Goal: Ask a question: Seek information or help from site administrators or community

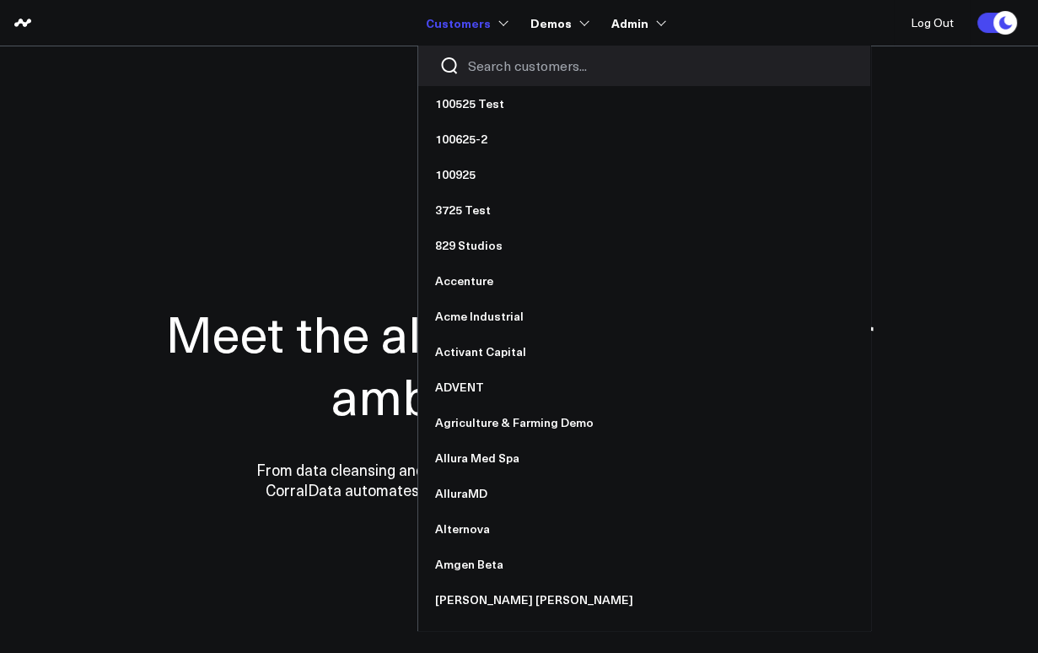
click at [511, 71] on input "Search customers input" at bounding box center [658, 65] width 381 height 19
click at [499, 64] on input "Search customers input" at bounding box center [658, 65] width 381 height 19
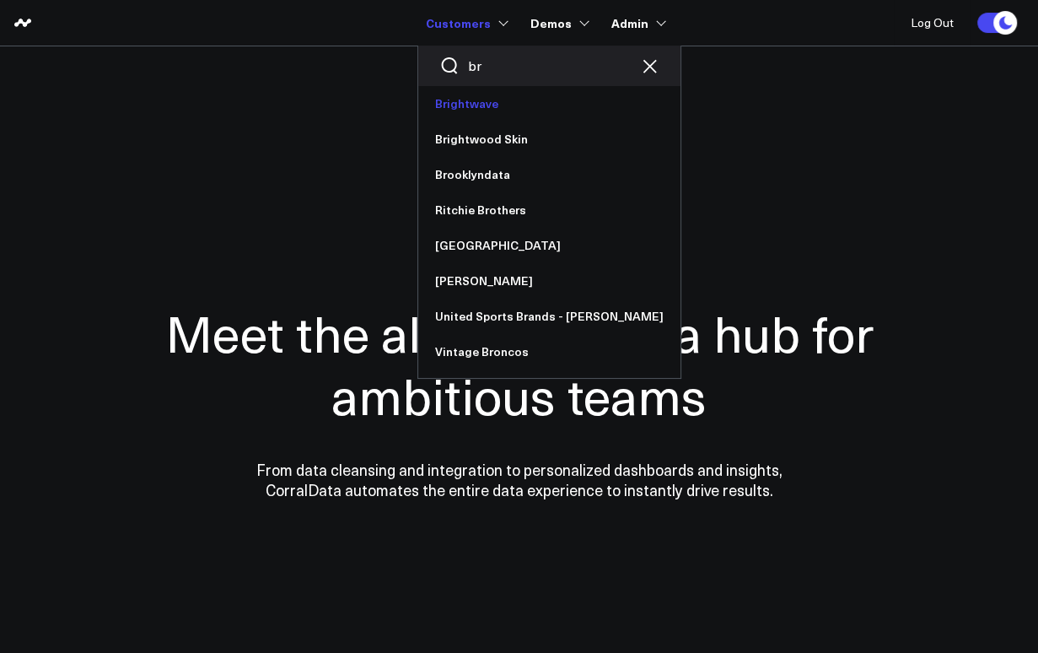
type input "br"
click at [496, 105] on link "Brightwave" at bounding box center [549, 103] width 262 height 35
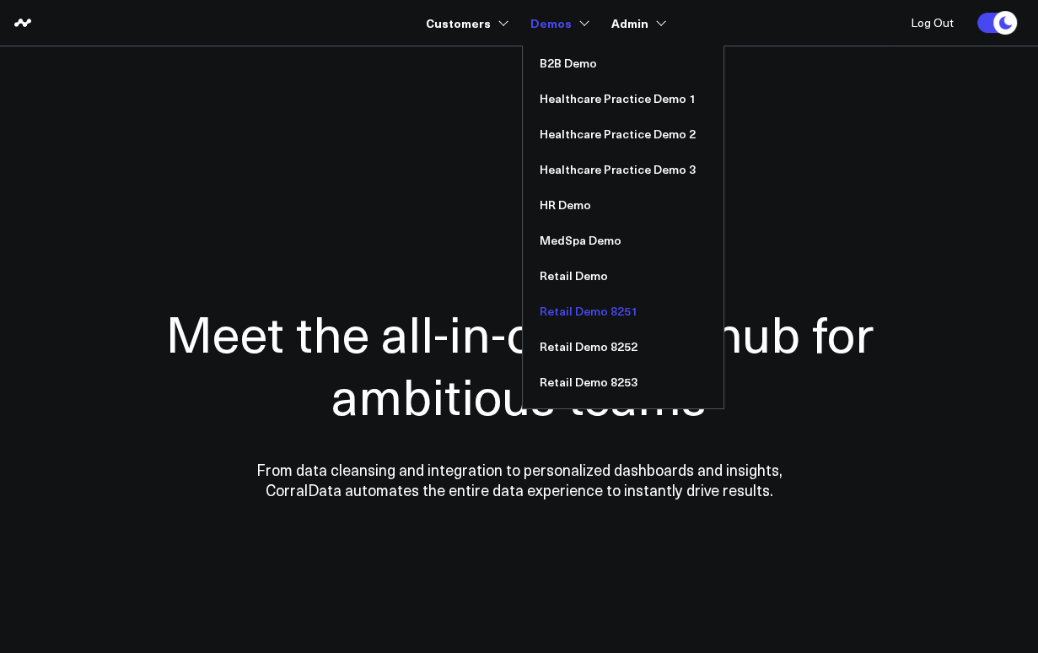
click at [597, 315] on link "Retail Demo 8251" at bounding box center [623, 310] width 201 height 35
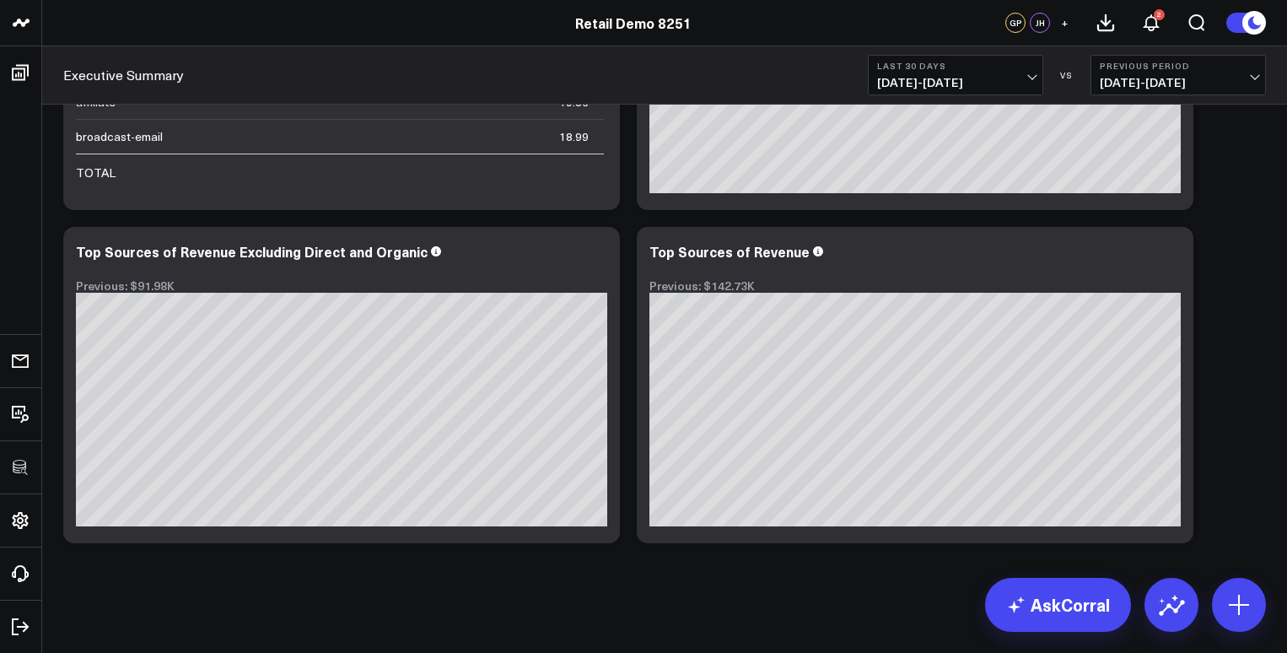
scroll to position [4023, 0]
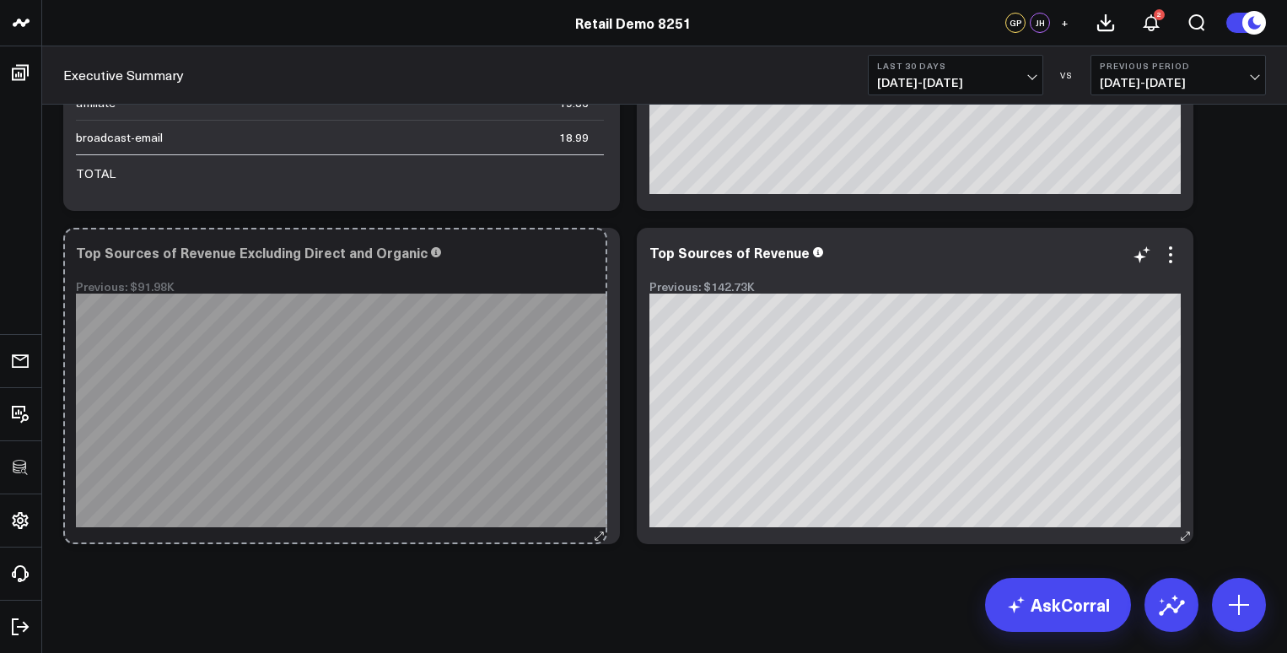
click at [599, 489] on div "Top Sources of Revenue Excluding Direct and Organic Previous: $91.98K So sorry.…" at bounding box center [341, 386] width 556 height 316
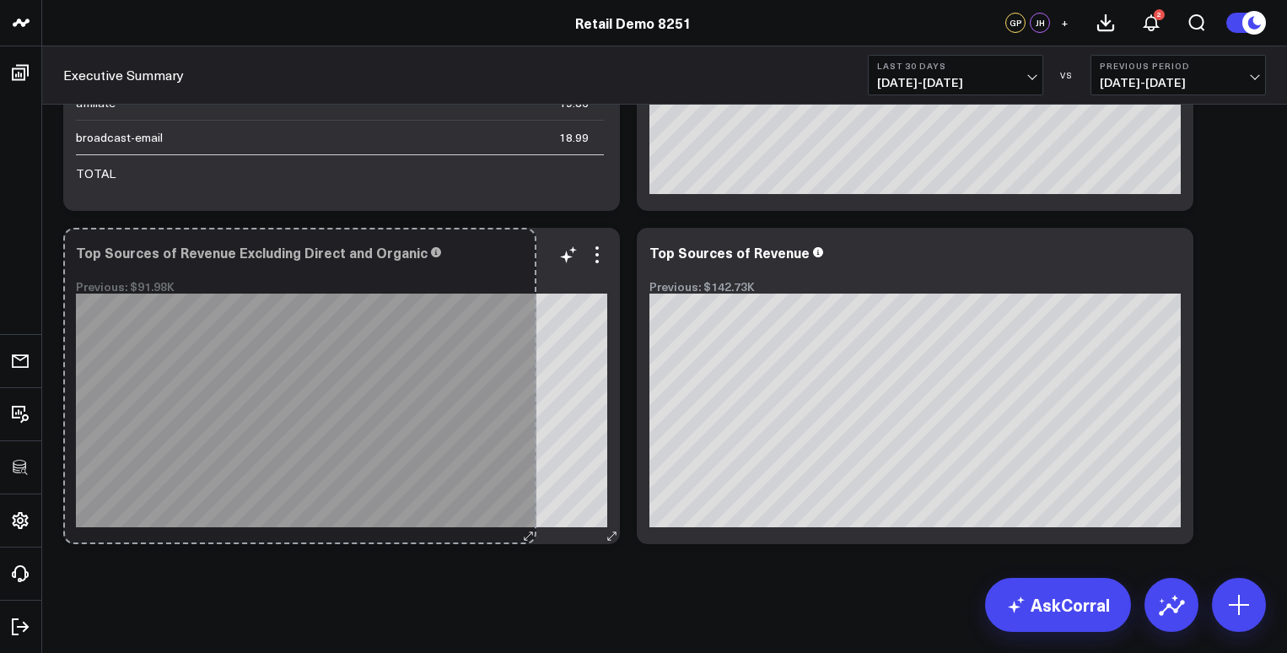
drag, startPoint x: 610, startPoint y: 536, endPoint x: 526, endPoint y: 529, distance: 83.7
click at [526, 529] on div "Top Sources of Revenue Excluding Direct and Organic Previous: $91.98K So sorry.…" at bounding box center [341, 386] width 556 height 316
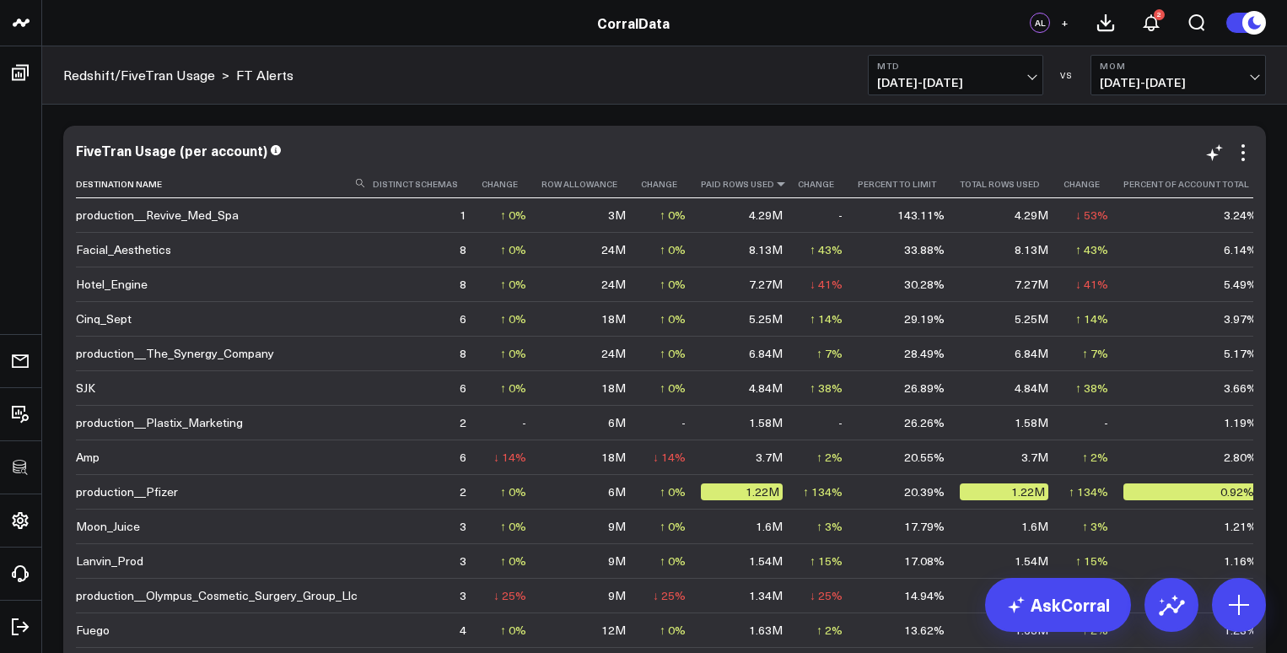
click at [774, 187] on icon at bounding box center [780, 184] width 13 height 10
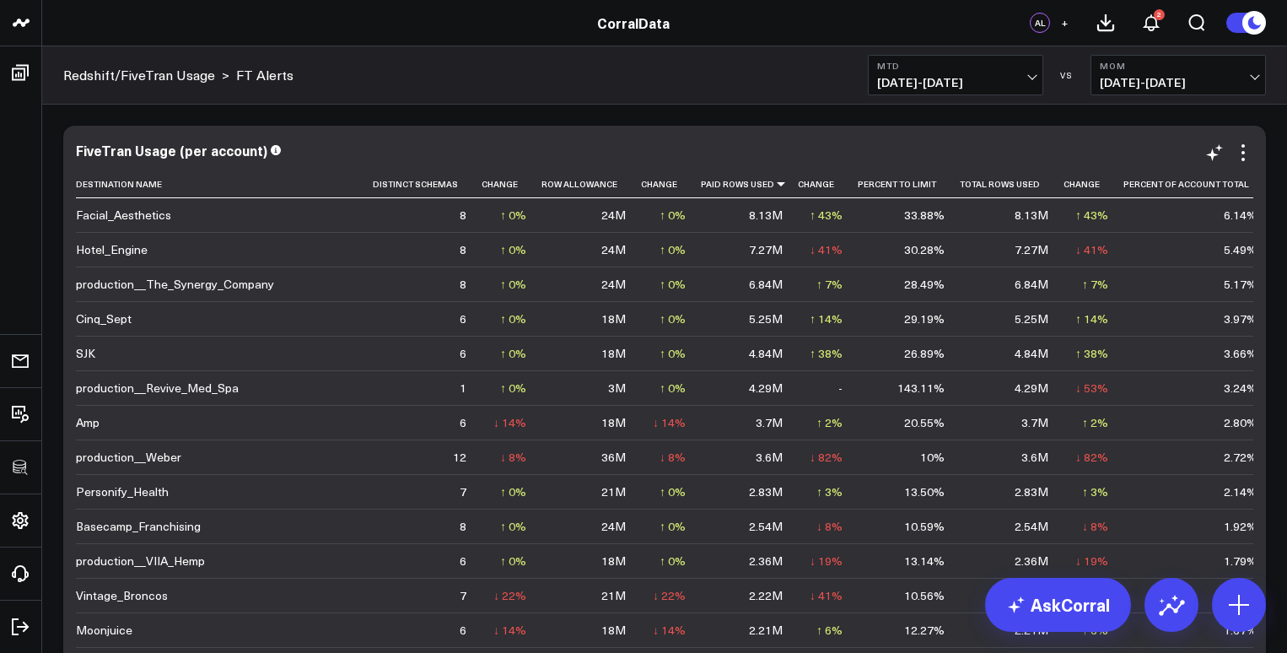
click at [307, 223] on td "Facial_Aesthetics" at bounding box center [224, 215] width 297 height 34
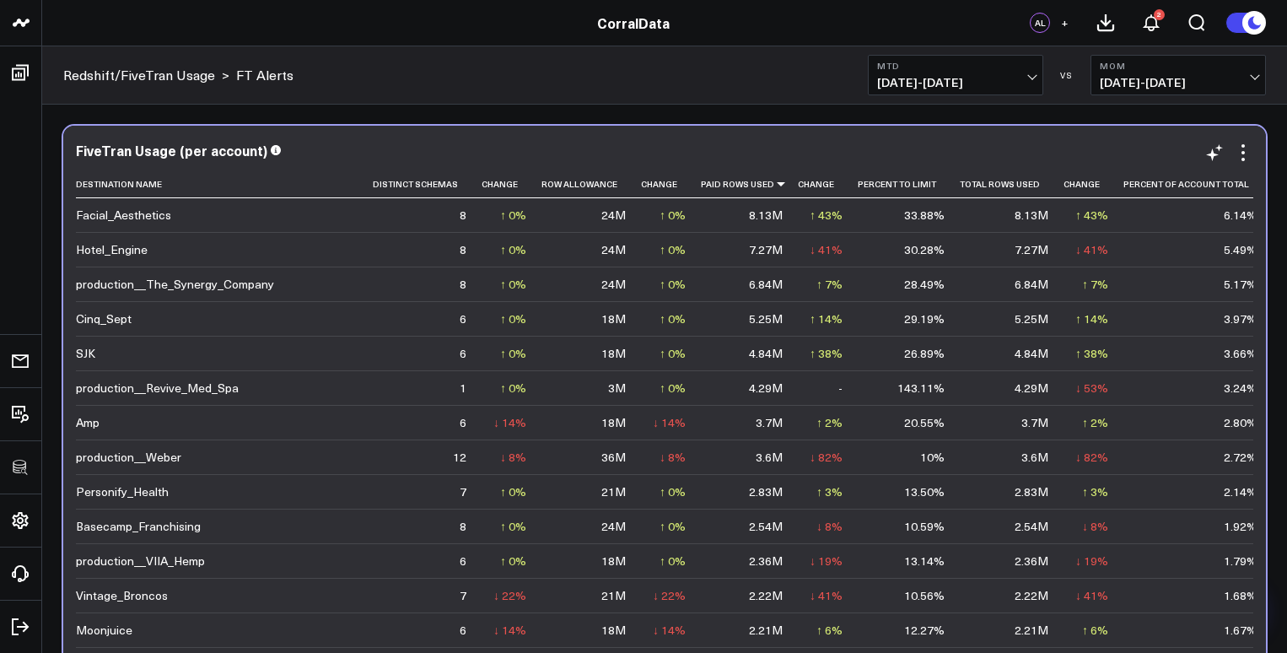
click at [307, 223] on td "Facial_Aesthetics" at bounding box center [224, 215] width 297 height 34
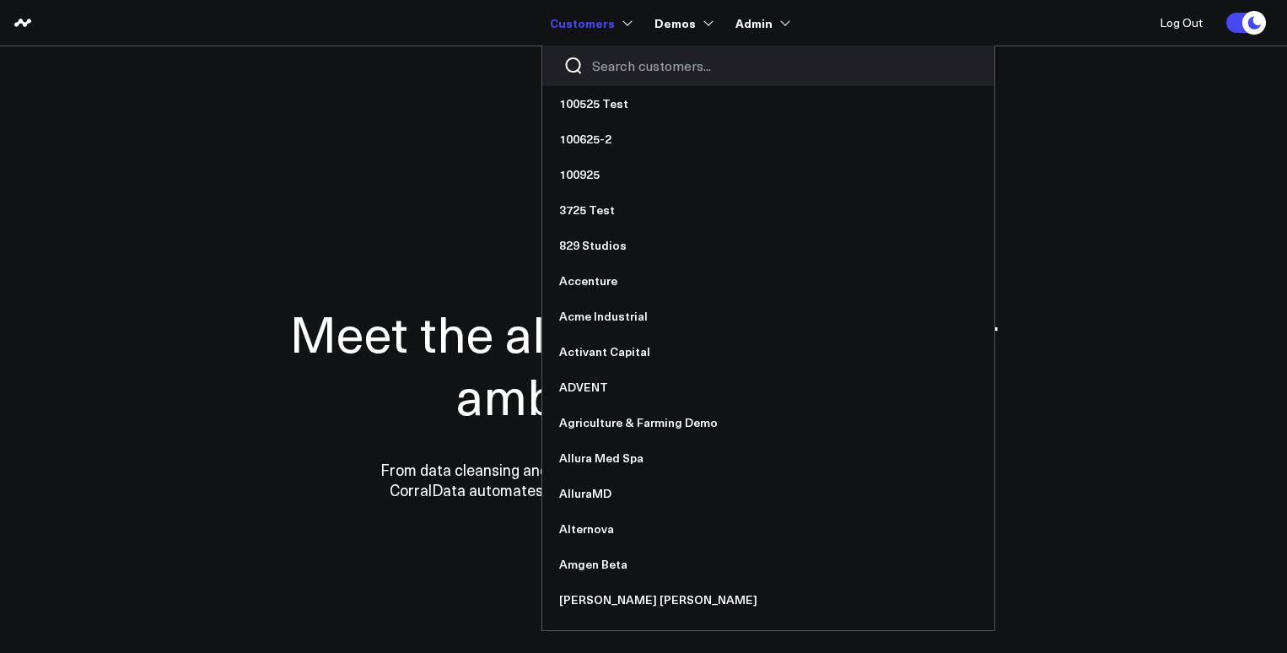
click at [624, 67] on input "Search customers input" at bounding box center [782, 65] width 381 height 19
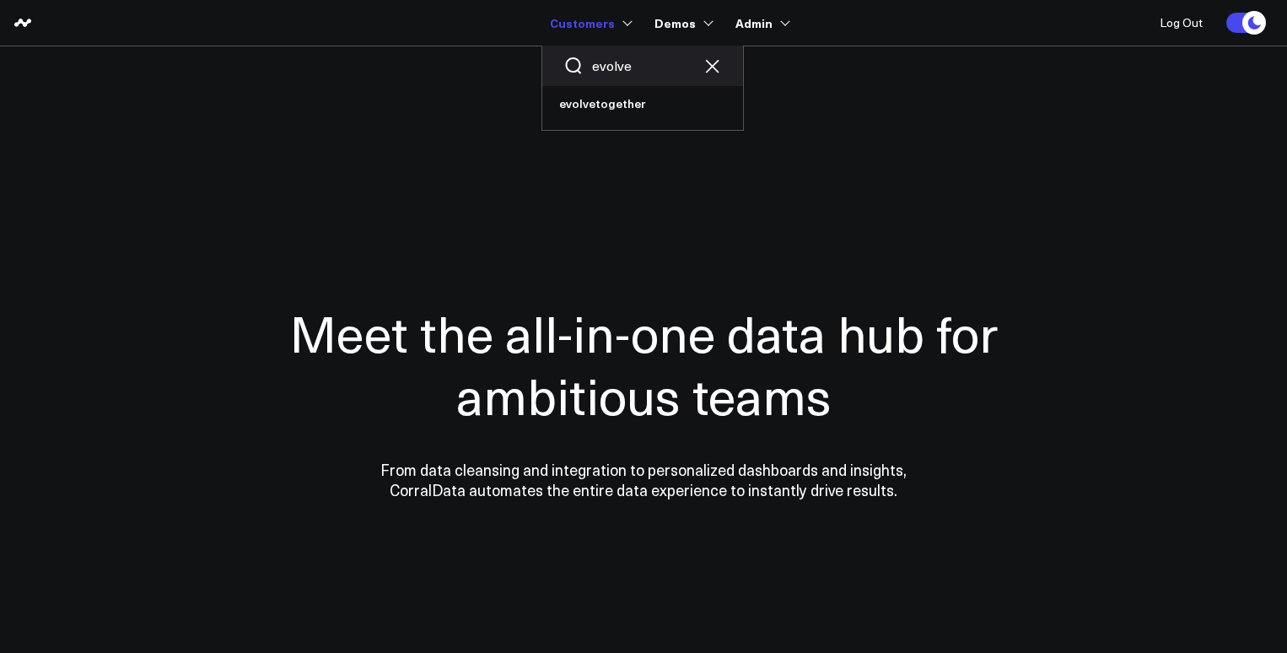
type input "evolve"
click at [620, 123] on div "evolve evolvetogether" at bounding box center [642, 88] width 202 height 85
click at [620, 105] on link "evolvetogether" at bounding box center [642, 103] width 201 height 35
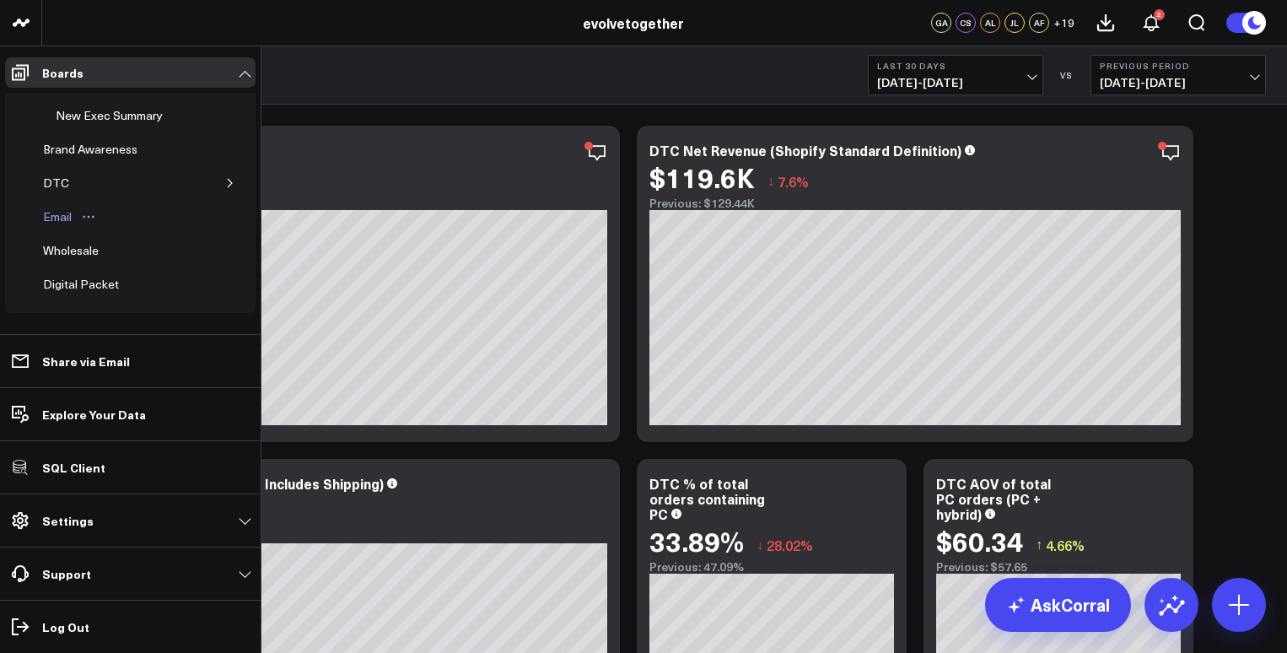
scroll to position [72, 0]
click at [57, 180] on div "DTC" at bounding box center [56, 179] width 35 height 20
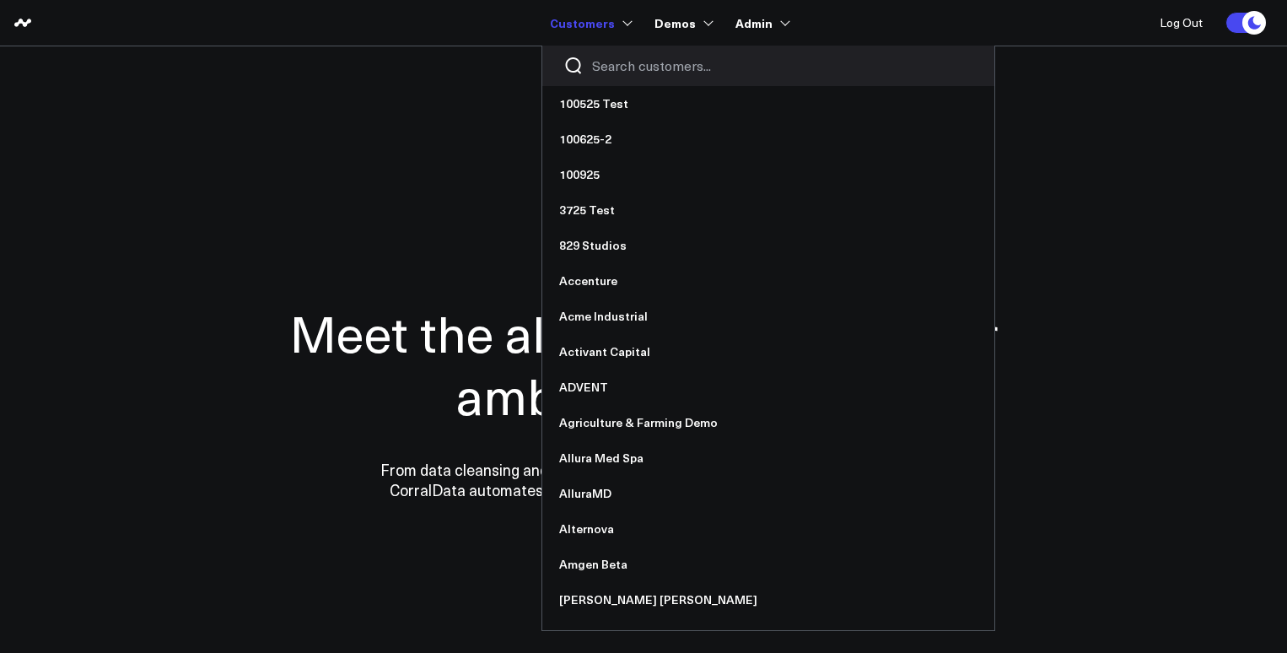
click at [629, 67] on input "Search customers input" at bounding box center [782, 65] width 381 height 19
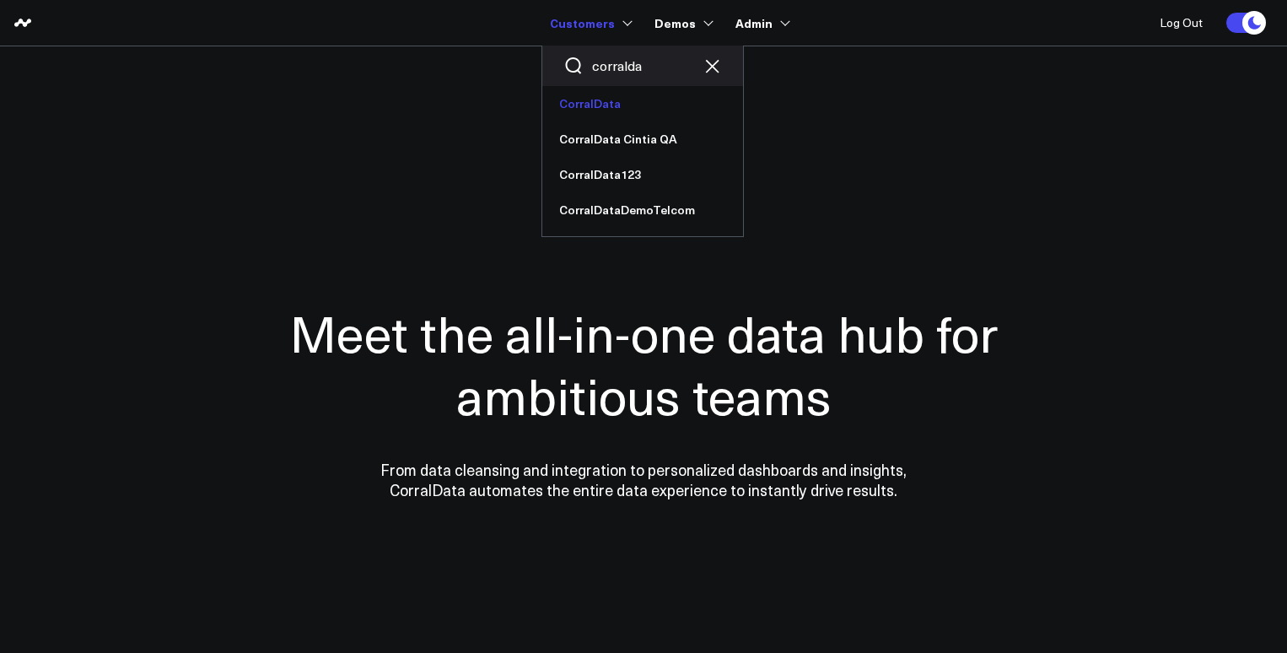
type input "corralda"
click at [586, 104] on link "CorralData" at bounding box center [642, 103] width 201 height 35
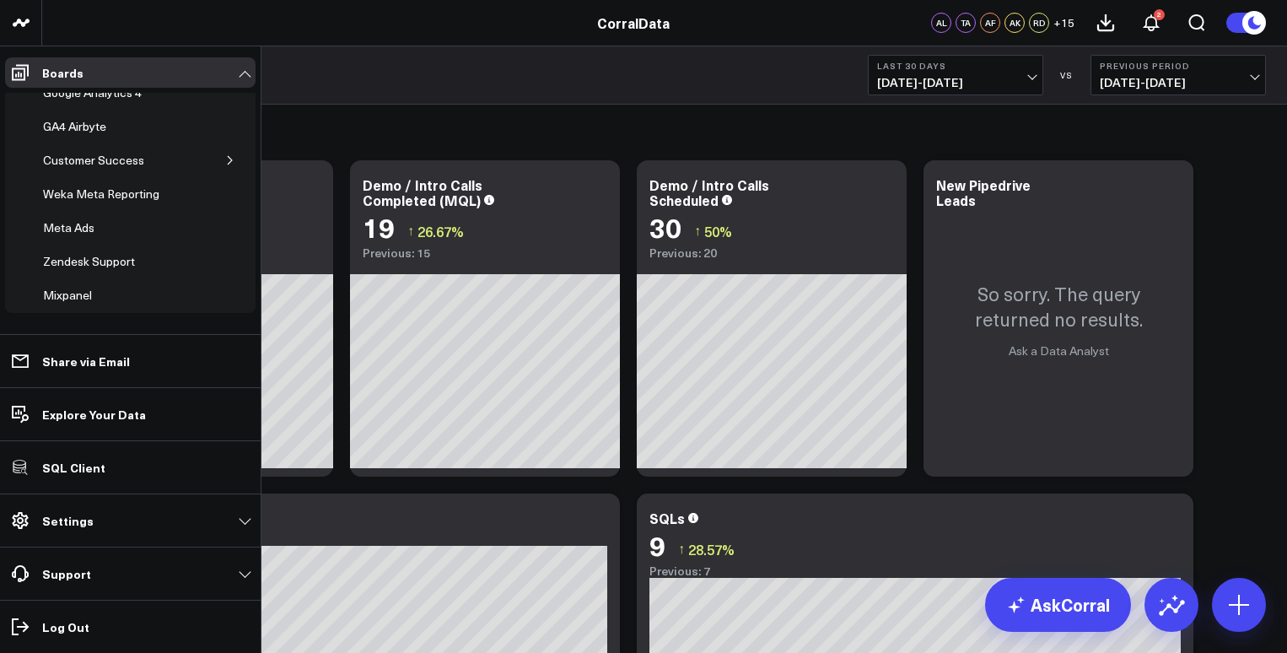
scroll to position [565, 0]
click at [113, 153] on div "Customer Success" at bounding box center [94, 158] width 110 height 20
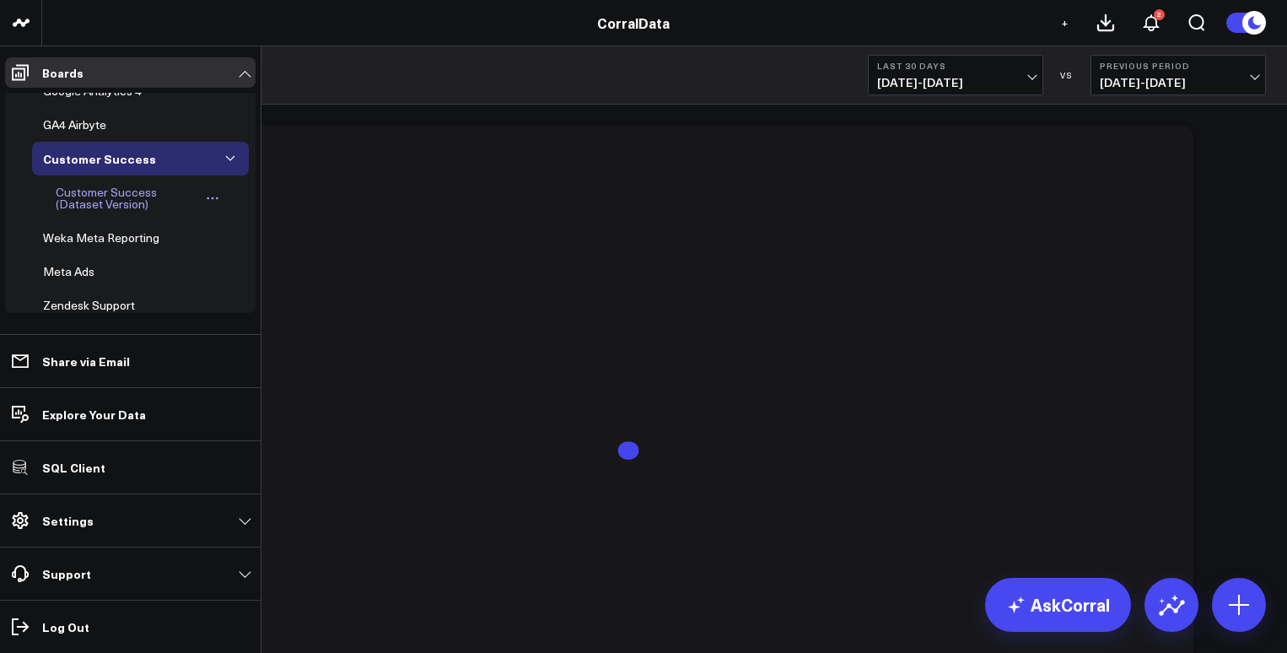
click at [78, 191] on div "Customer Success (Dataset Version)" at bounding box center [127, 198] width 152 height 32
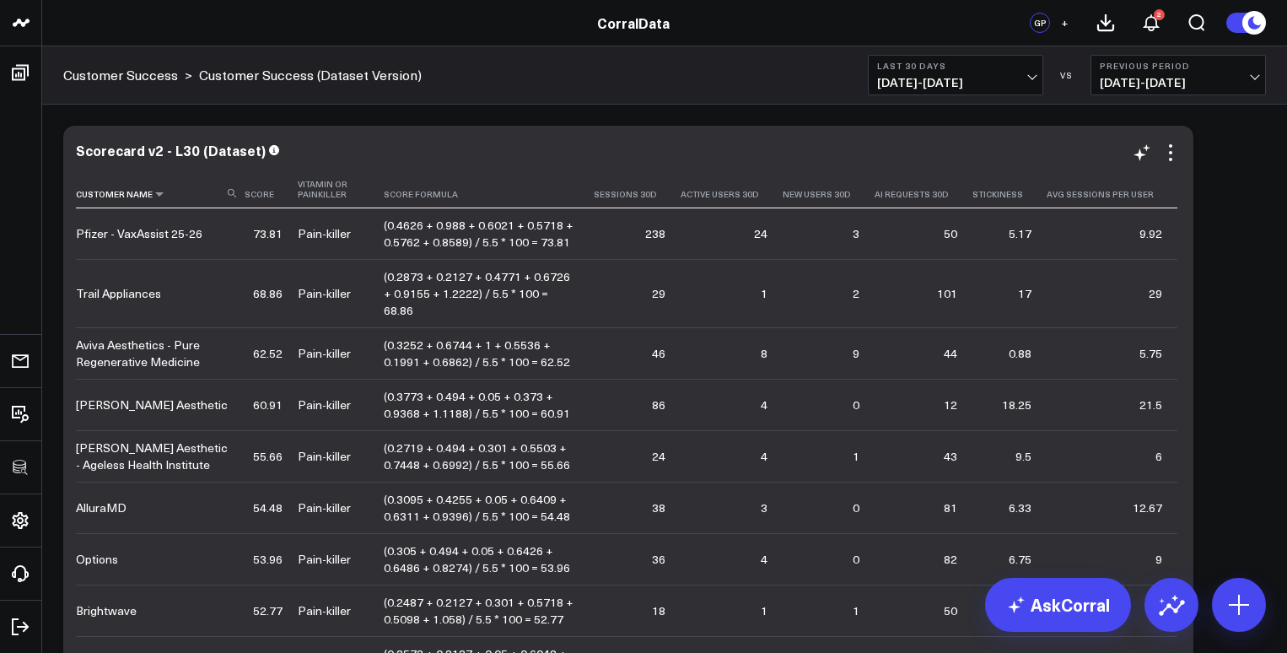
click at [233, 192] on use at bounding box center [232, 193] width 8 height 8
click at [176, 190] on input at bounding box center [158, 193] width 164 height 30
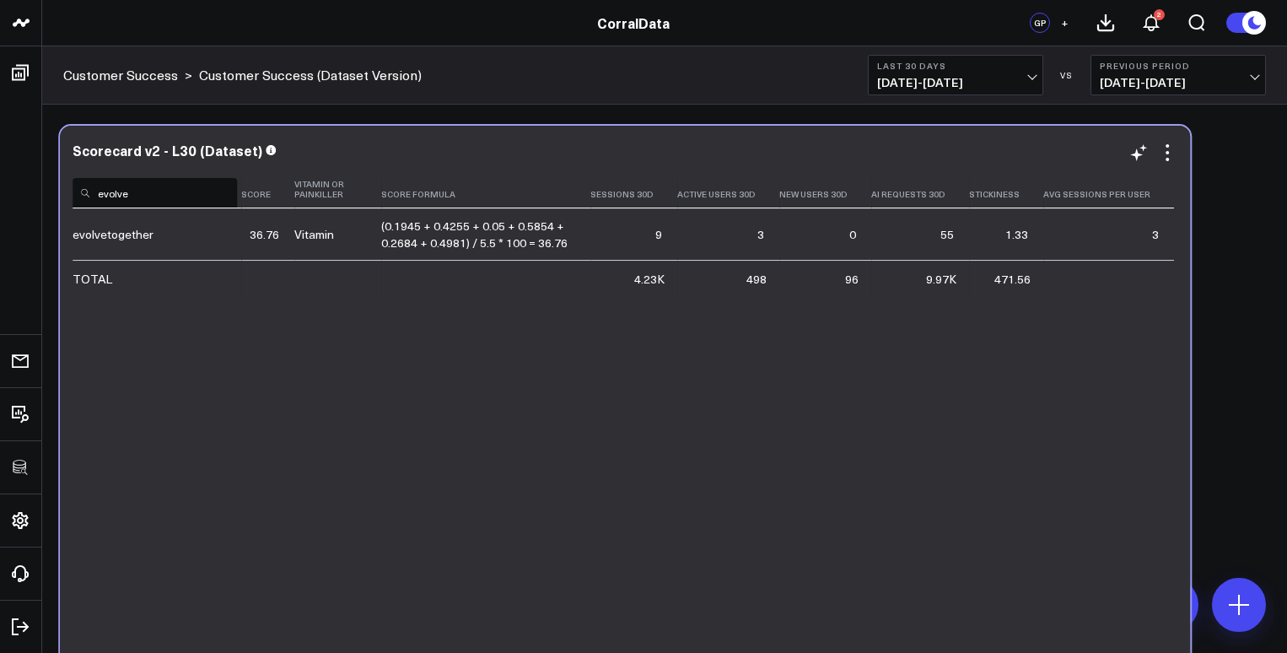
drag, startPoint x: 142, startPoint y: 189, endPoint x: 56, endPoint y: 187, distance: 86.9
click at [73, 187] on input "evolve" at bounding box center [155, 193] width 164 height 30
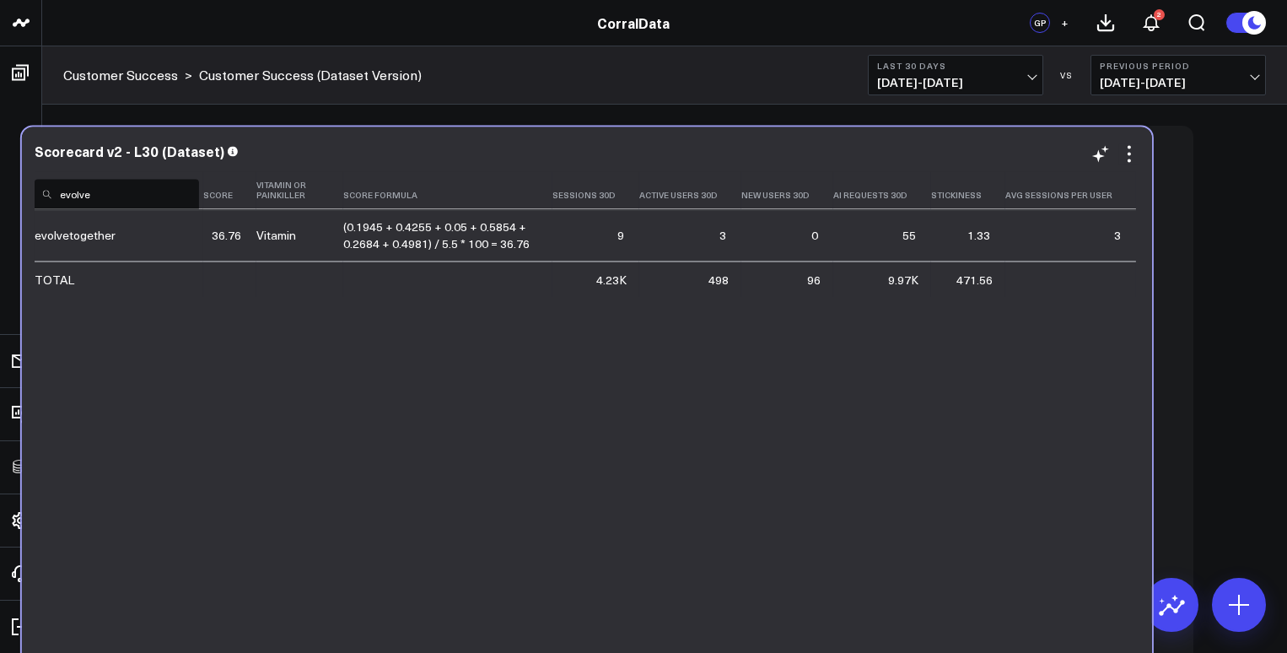
click at [130, 193] on input "evolve" at bounding box center [117, 194] width 164 height 30
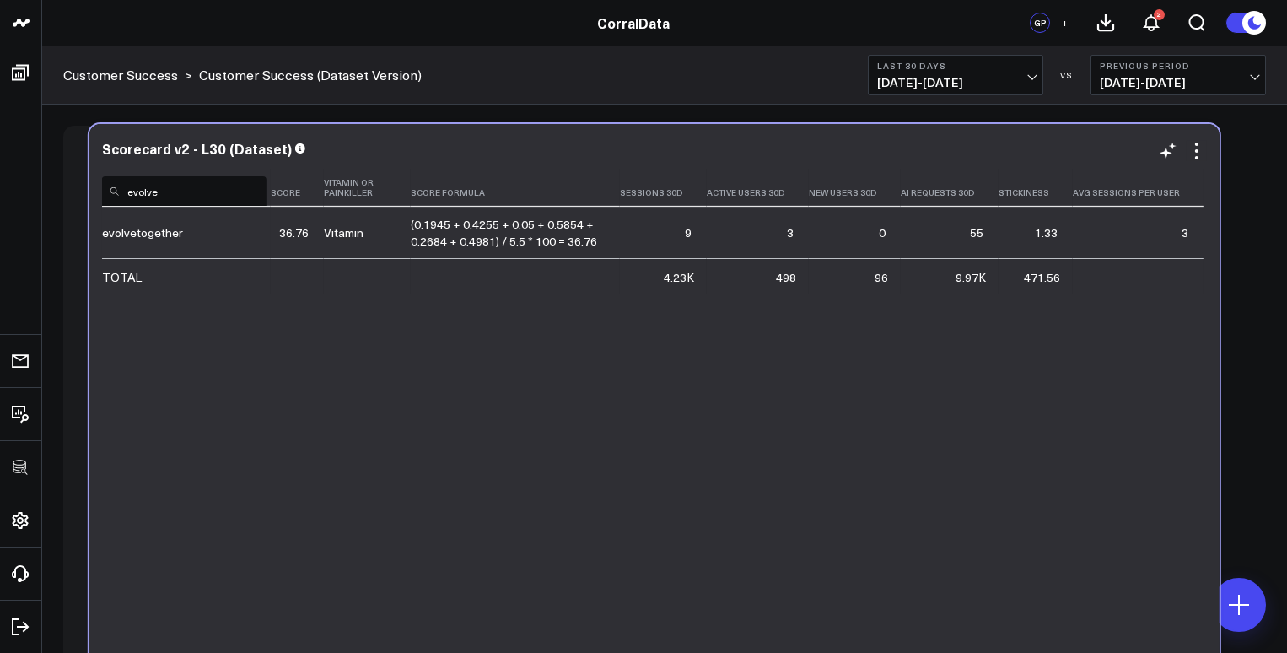
drag, startPoint x: 145, startPoint y: 194, endPoint x: 172, endPoint y: 192, distance: 27.0
click at [172, 192] on input "evolve" at bounding box center [184, 191] width 164 height 30
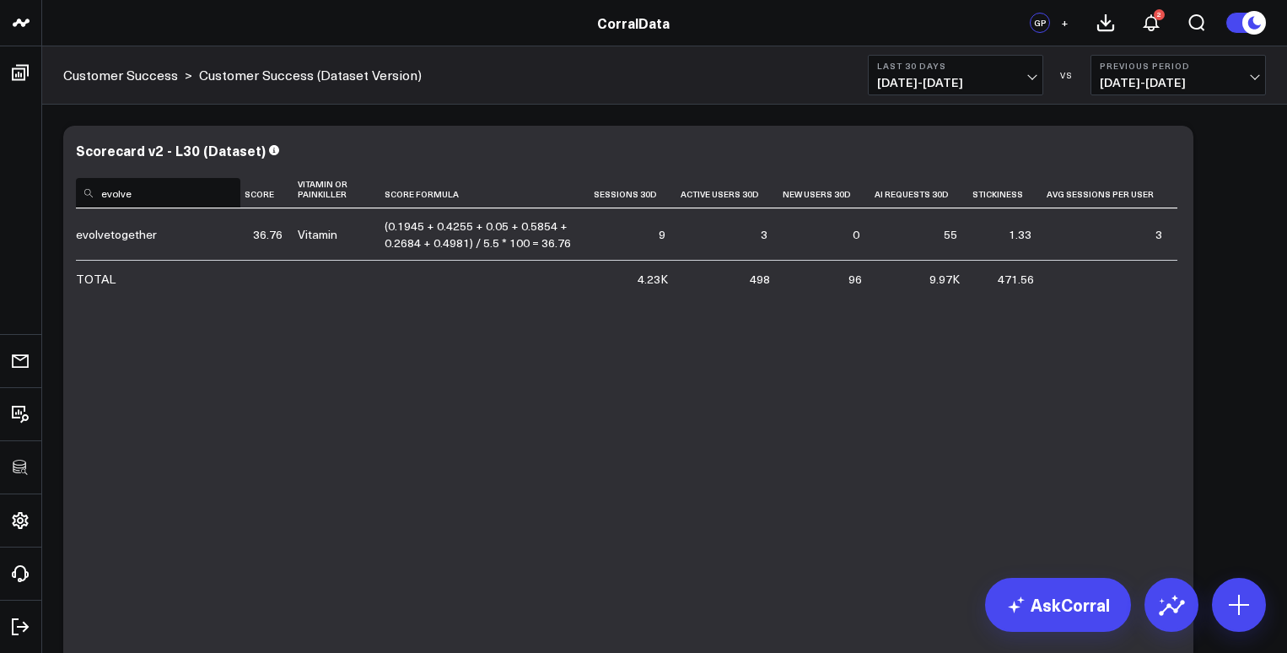
type input "evolve"
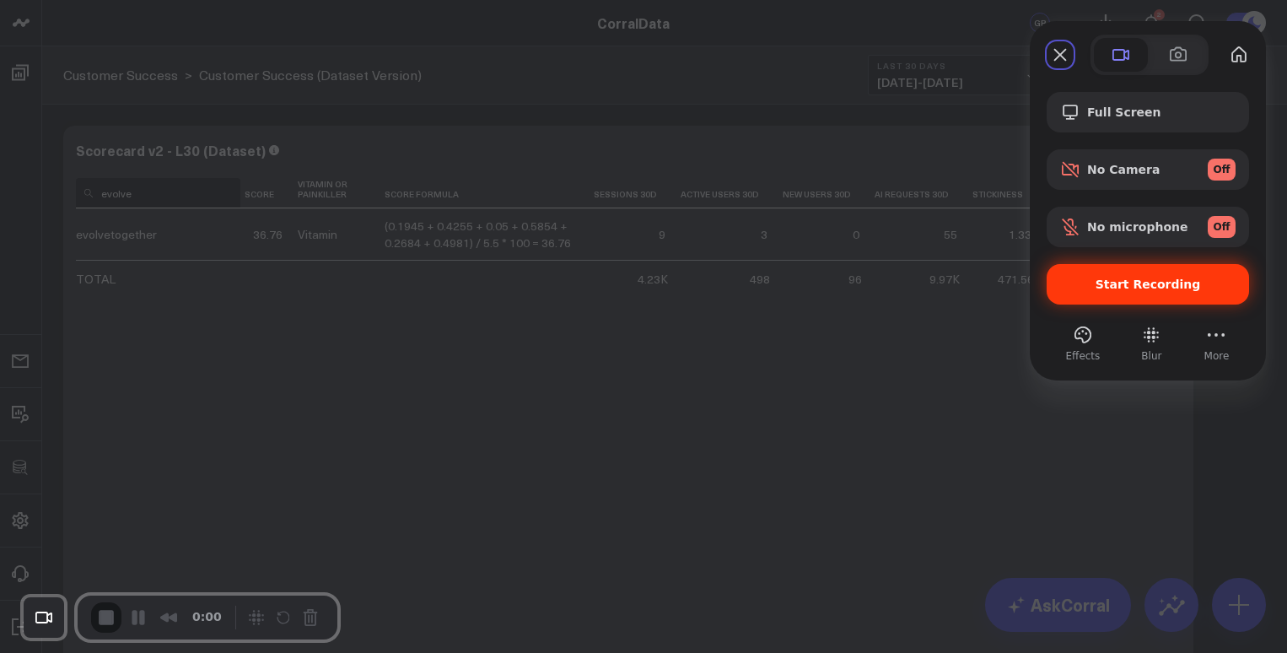
click at [1086, 292] on div "Start Recording" at bounding box center [1147, 284] width 202 height 40
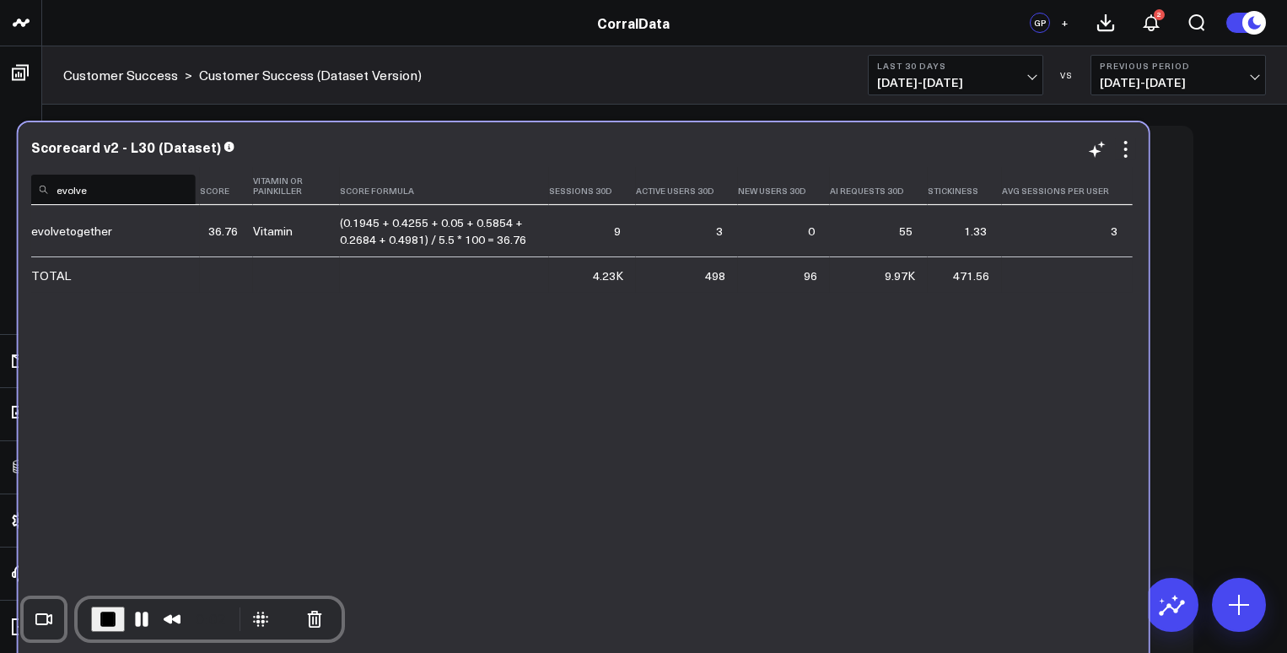
drag, startPoint x: 158, startPoint y: 196, endPoint x: 167, endPoint y: 196, distance: 8.5
click at [121, 193] on input "evolve" at bounding box center [113, 190] width 164 height 30
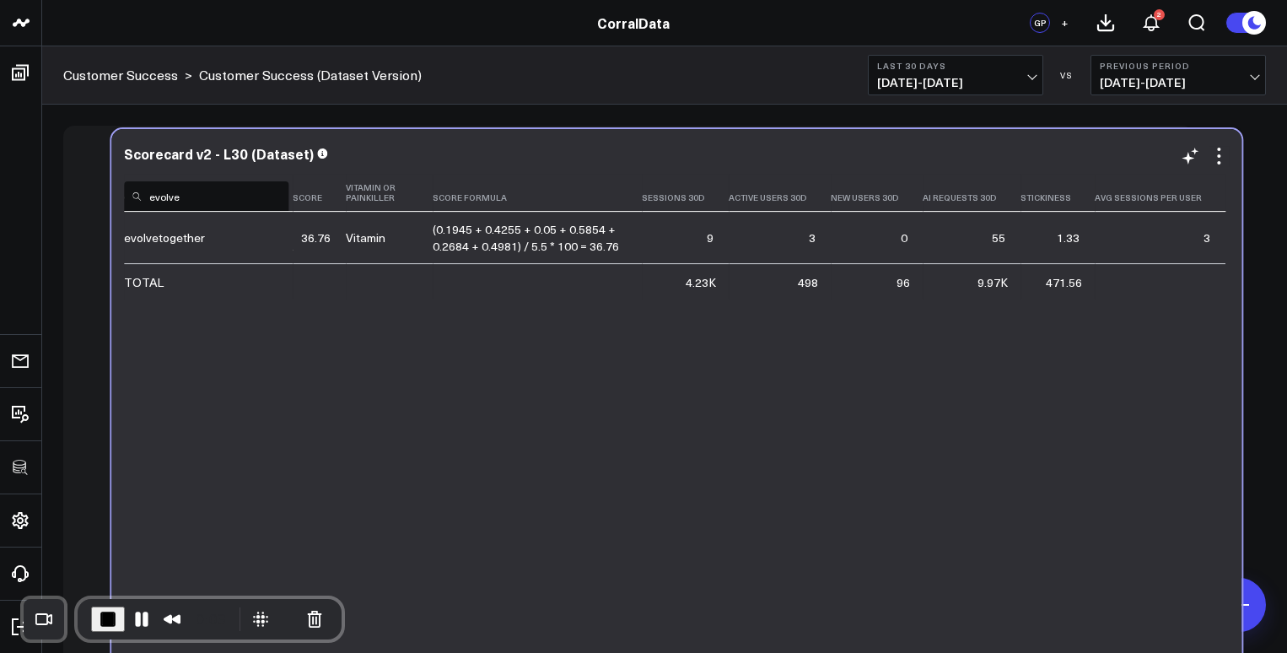
drag, startPoint x: 111, startPoint y: 191, endPoint x: 155, endPoint y: 193, distance: 43.9
click at [159, 195] on input "evolve" at bounding box center [206, 196] width 164 height 30
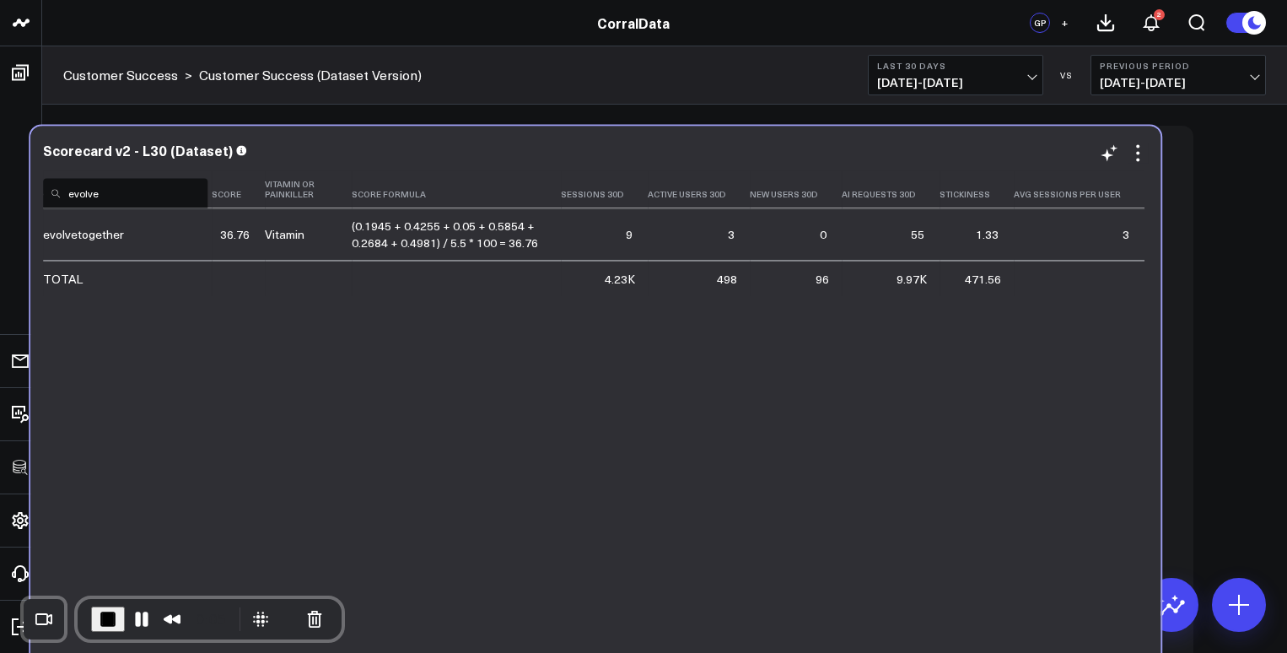
click at [138, 190] on input "evolve" at bounding box center [125, 193] width 164 height 30
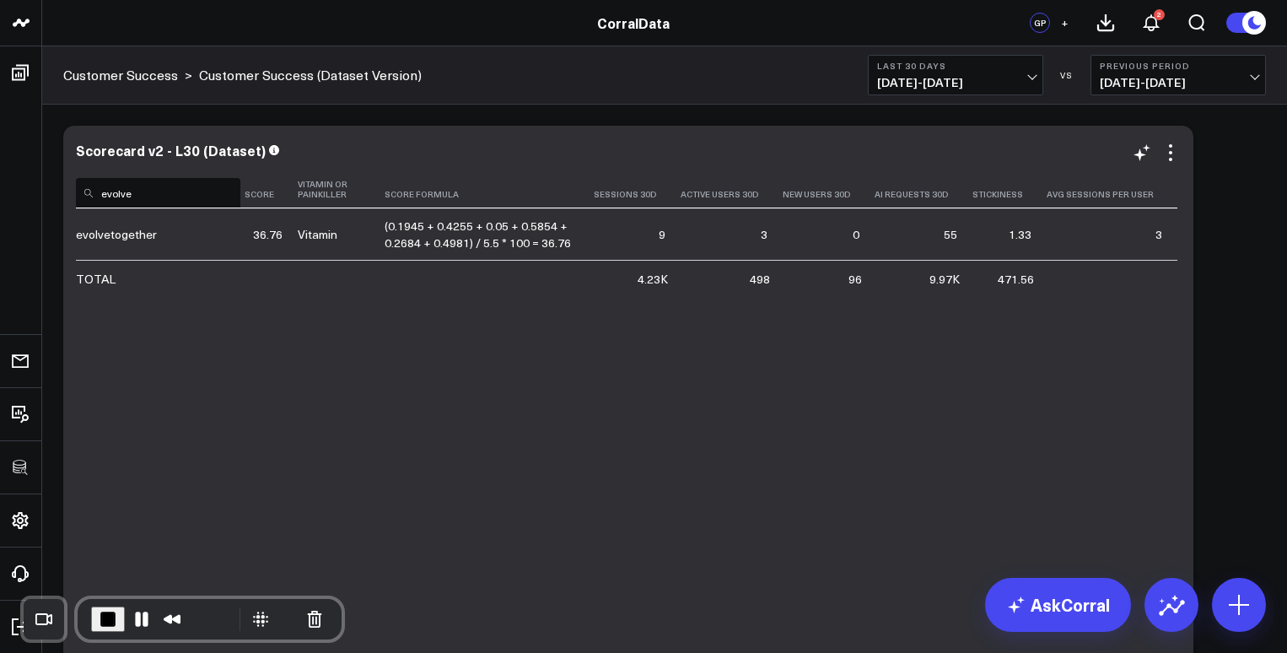
click at [114, 192] on input "evolve" at bounding box center [158, 193] width 164 height 30
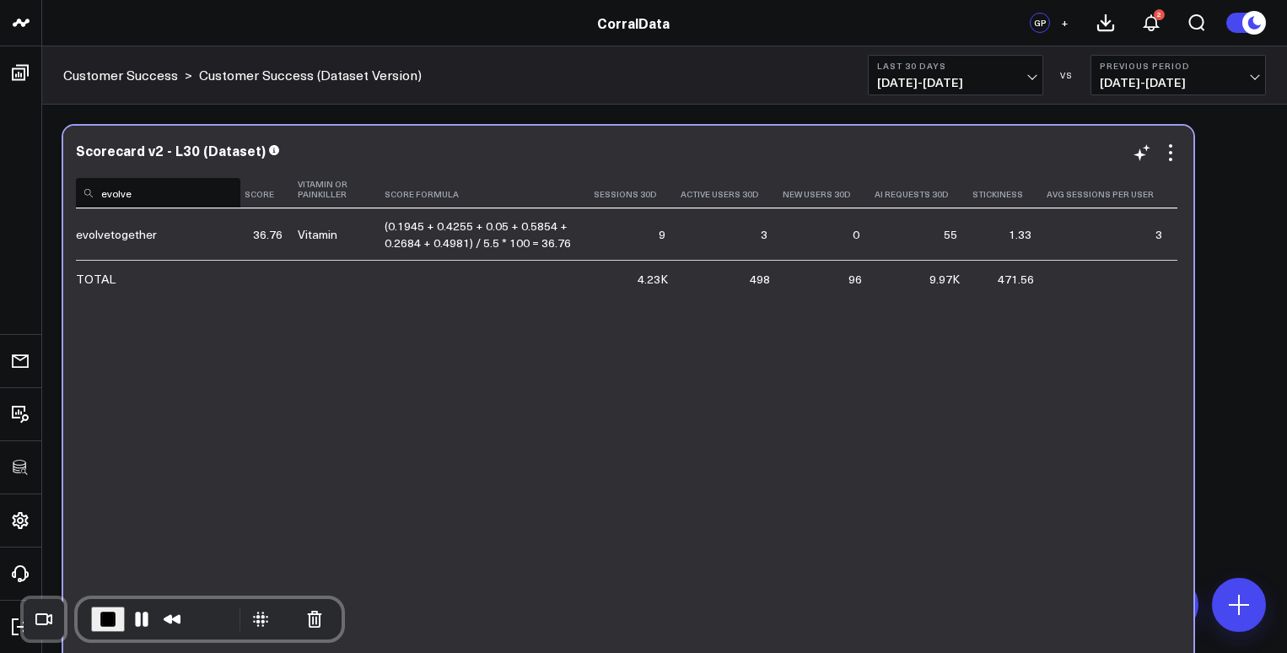
click at [114, 192] on input "evolve" at bounding box center [158, 193] width 164 height 30
click at [158, 194] on input "evolve" at bounding box center [158, 193] width 164 height 30
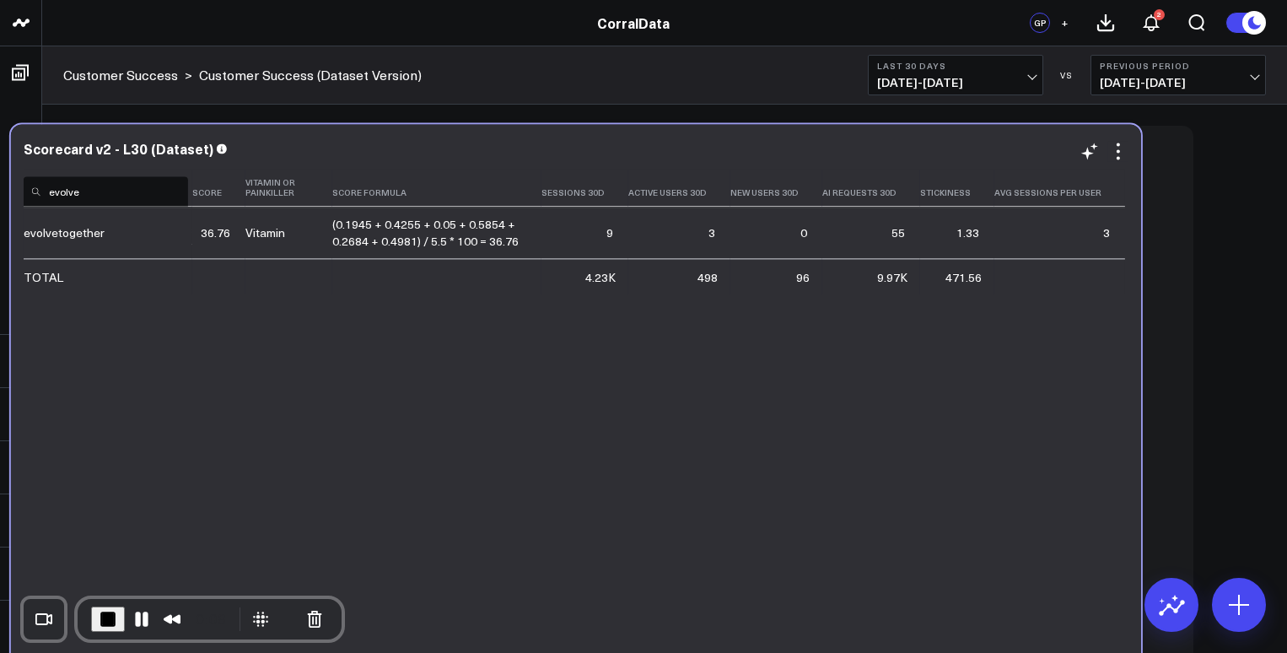
click at [134, 191] on input "evolve" at bounding box center [106, 191] width 164 height 30
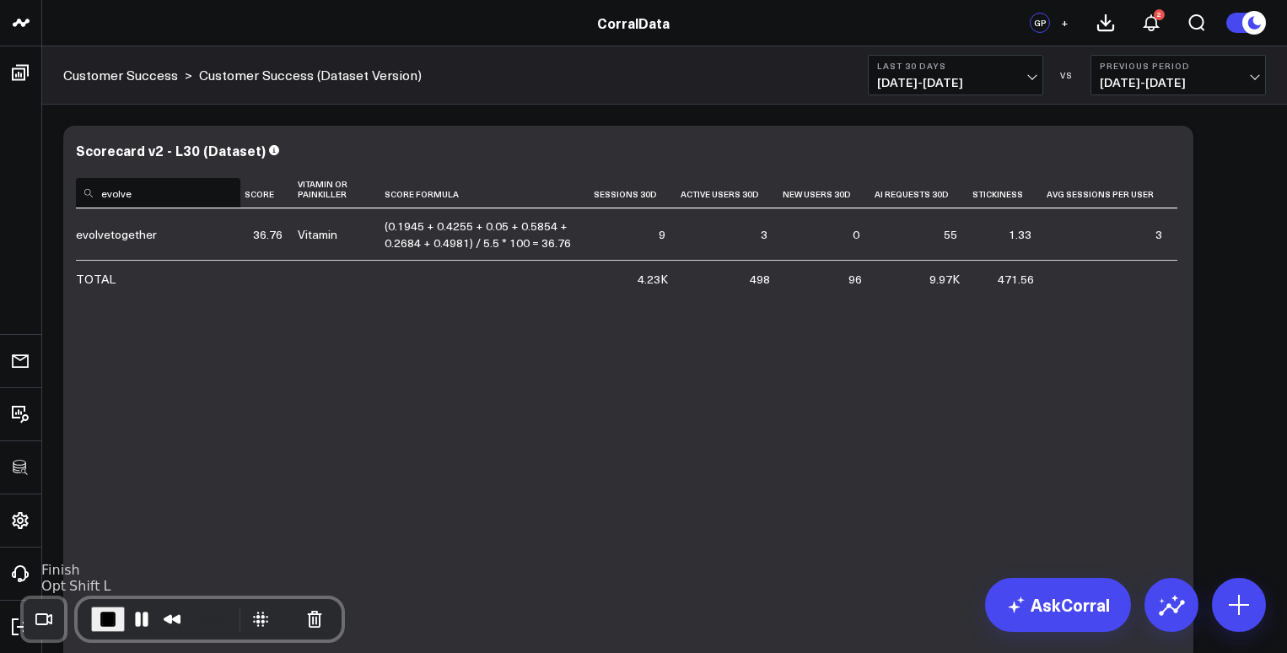
click at [102, 620] on span "End Recording" at bounding box center [108, 619] width 20 height 20
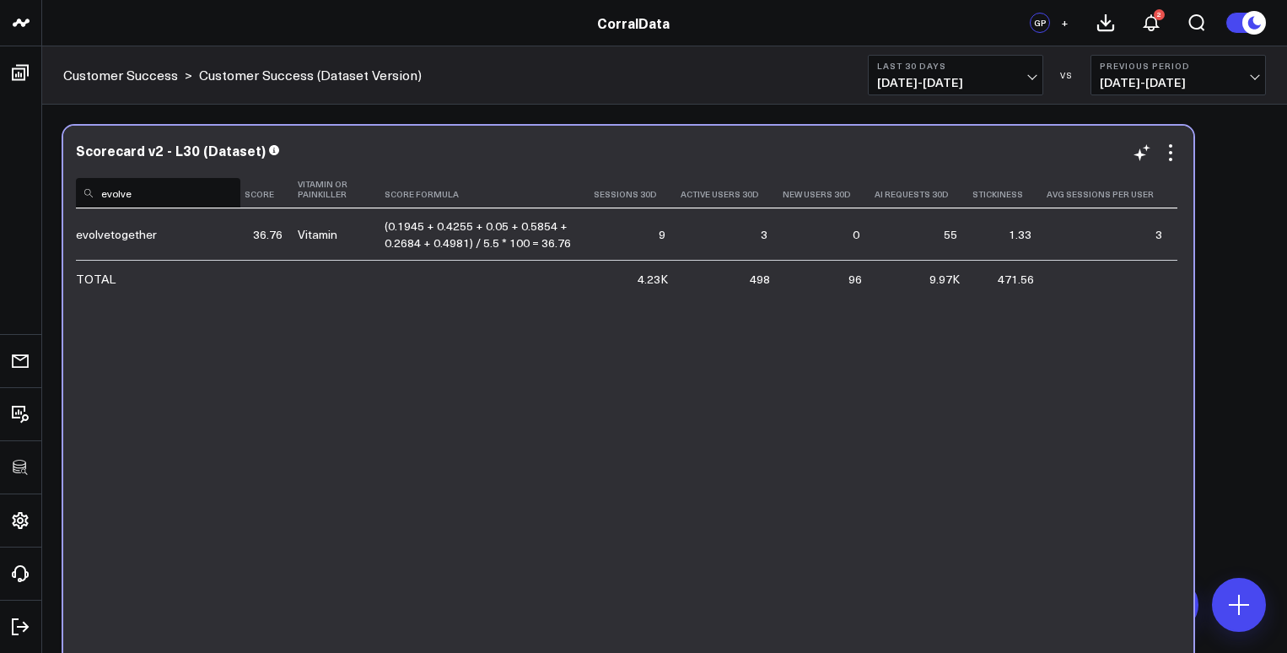
click at [121, 194] on input "evolve" at bounding box center [158, 193] width 164 height 30
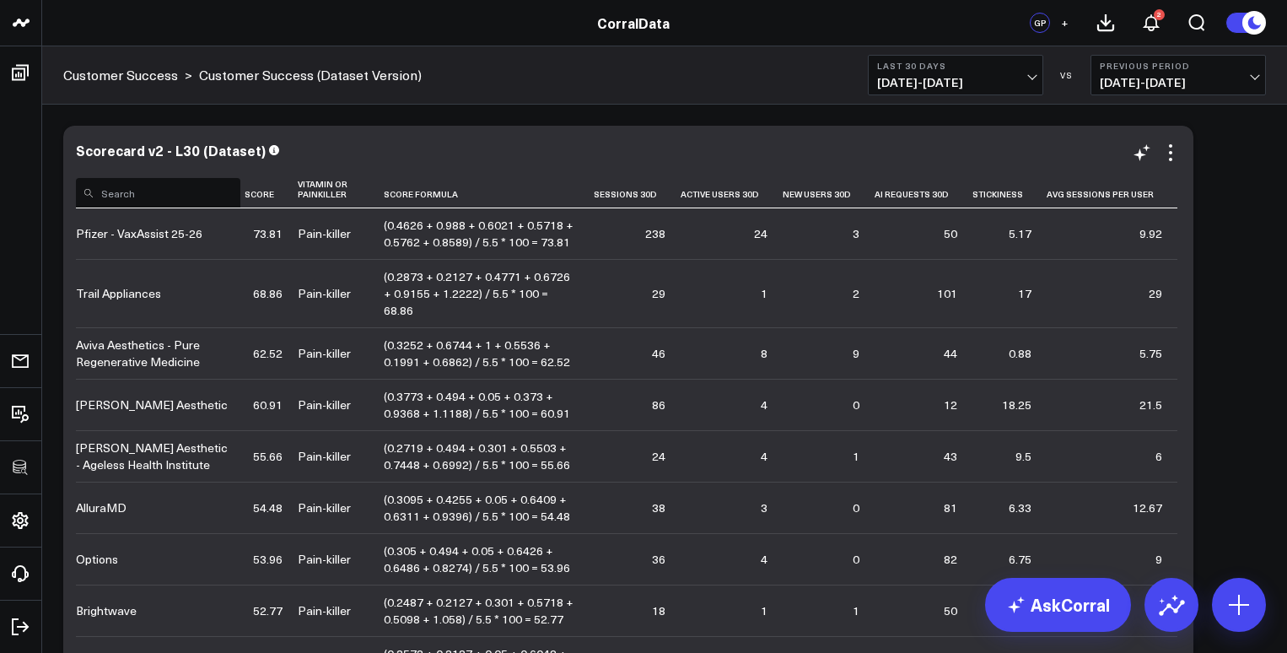
click at [494, 129] on div "Scorecard v2 - L30 (Dataset) Customer Name Score Vitamin Or Painkiller Score Fo…" at bounding box center [628, 450] width 1130 height 649
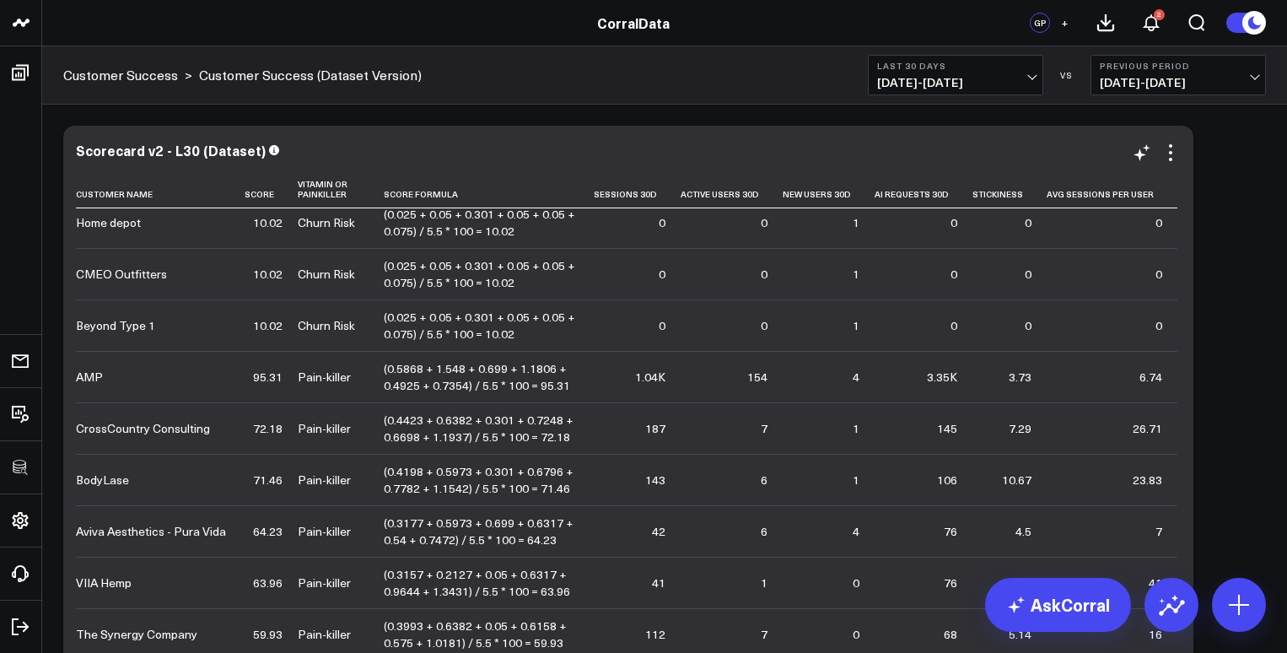
scroll to position [1418, 0]
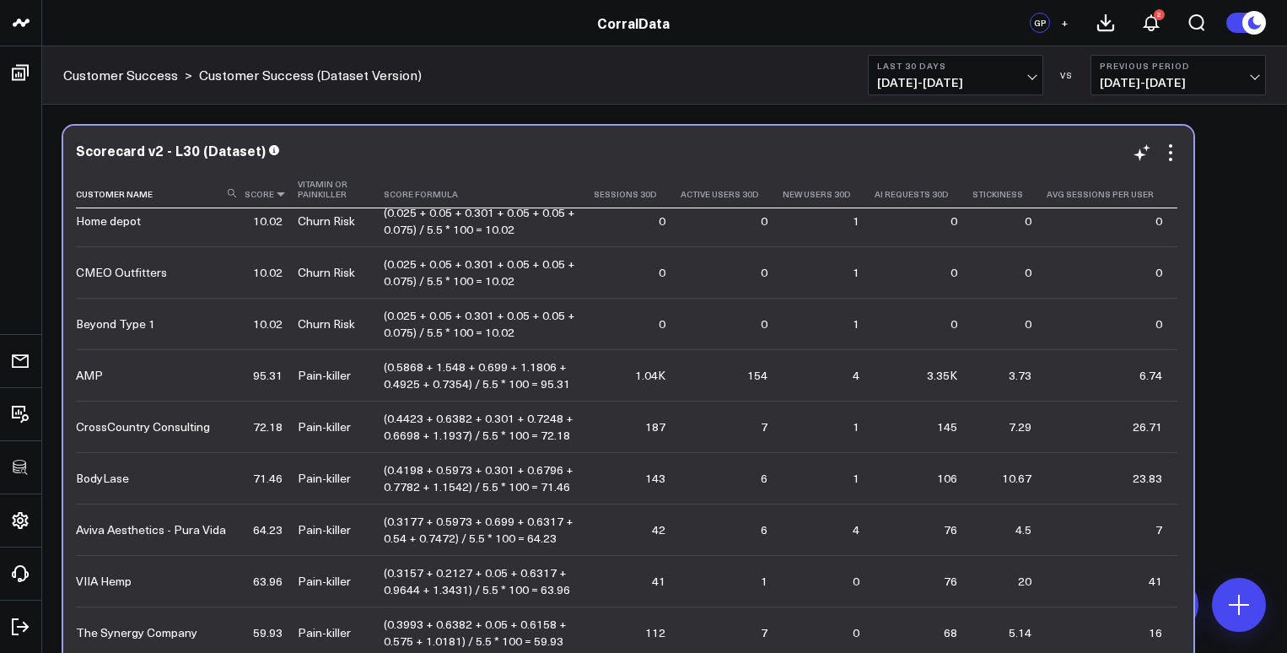
click at [280, 191] on icon at bounding box center [280, 194] width 13 height 10
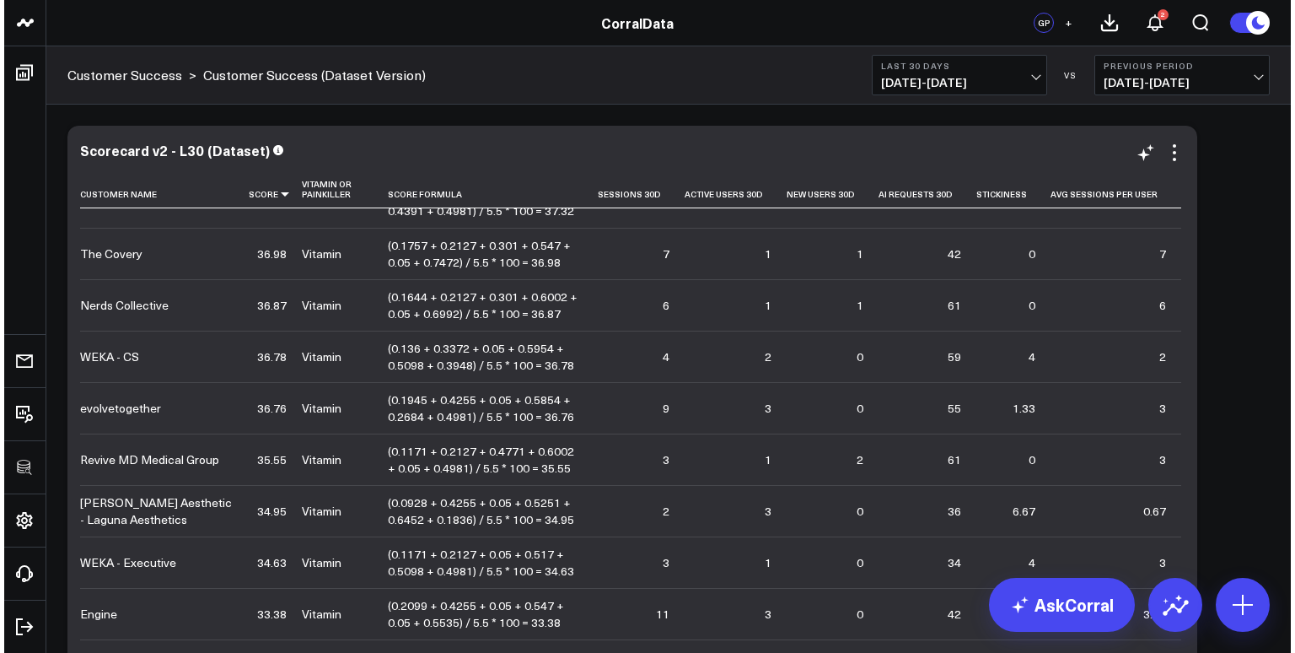
scroll to position [3320, 0]
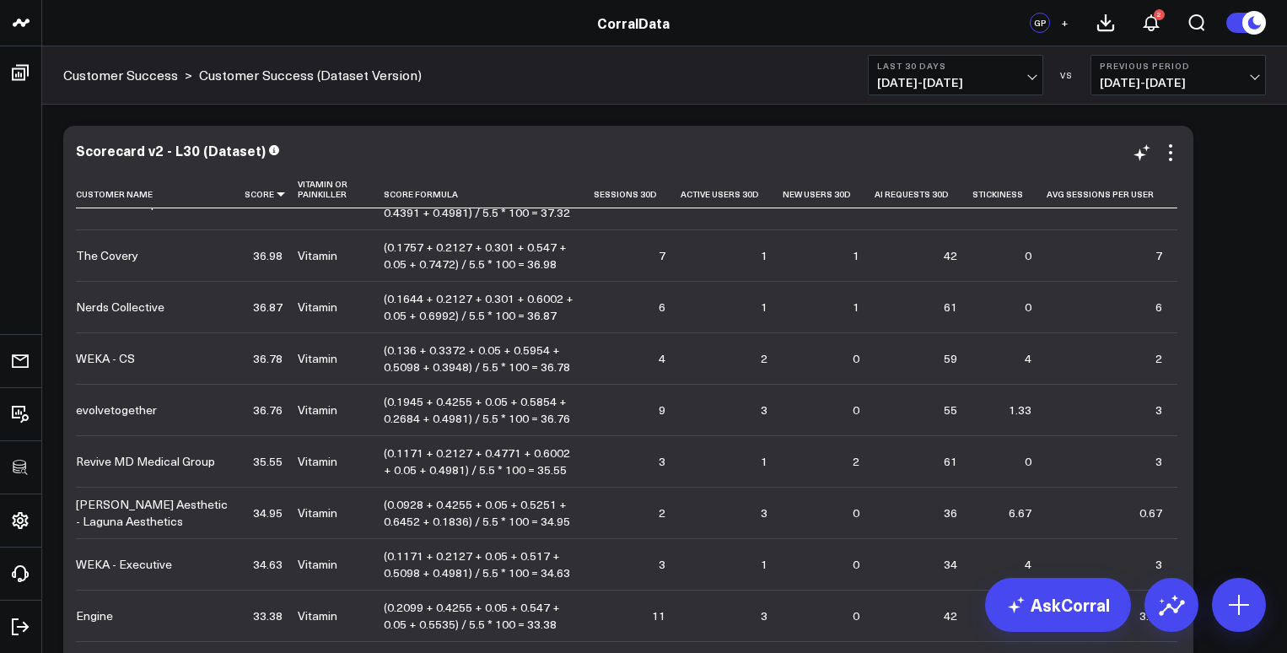
click at [164, 384] on td "evolvetogether" at bounding box center [160, 409] width 169 height 51
click at [130, 401] on div "evolvetogether" at bounding box center [116, 409] width 81 height 17
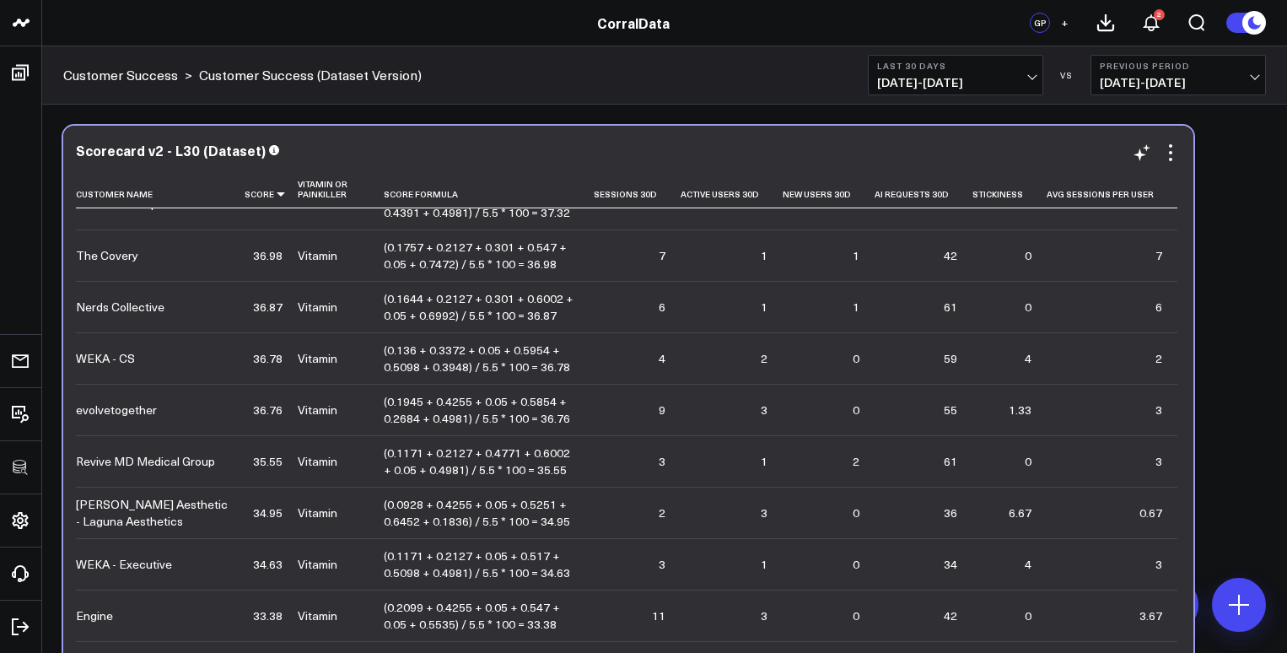
click at [130, 401] on div "evolvetogether" at bounding box center [116, 409] width 81 height 17
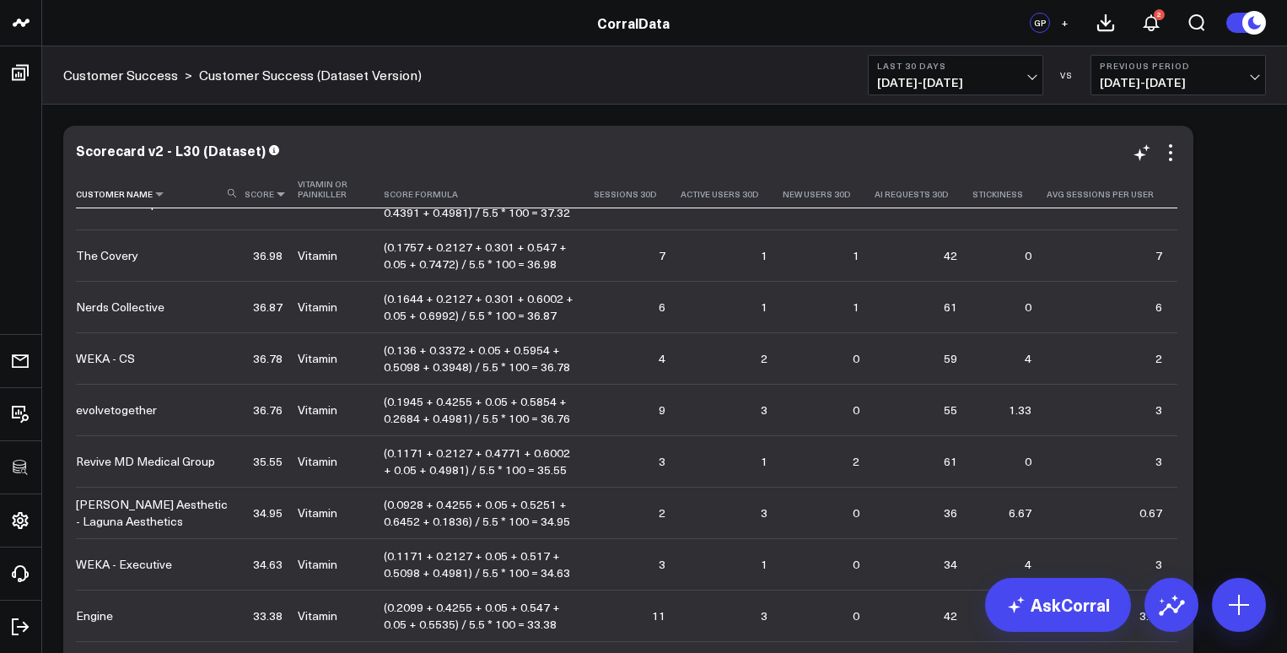
click at [231, 194] on use at bounding box center [232, 193] width 8 height 8
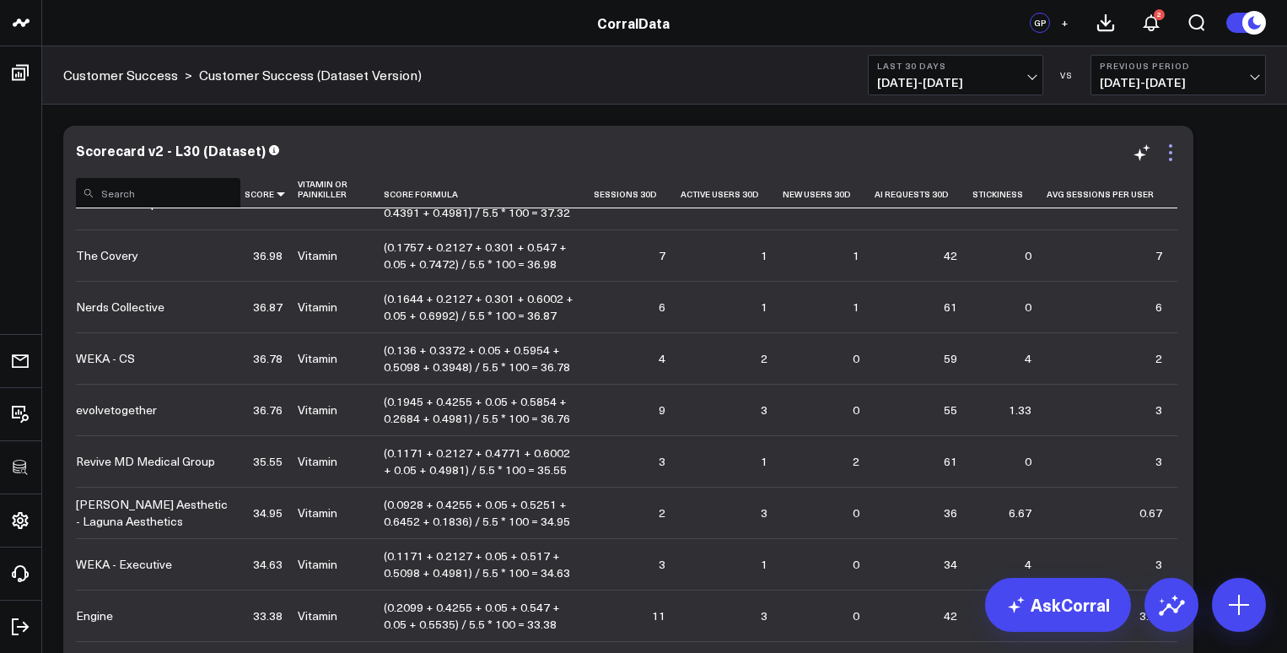
click at [1174, 151] on icon at bounding box center [1170, 152] width 20 height 20
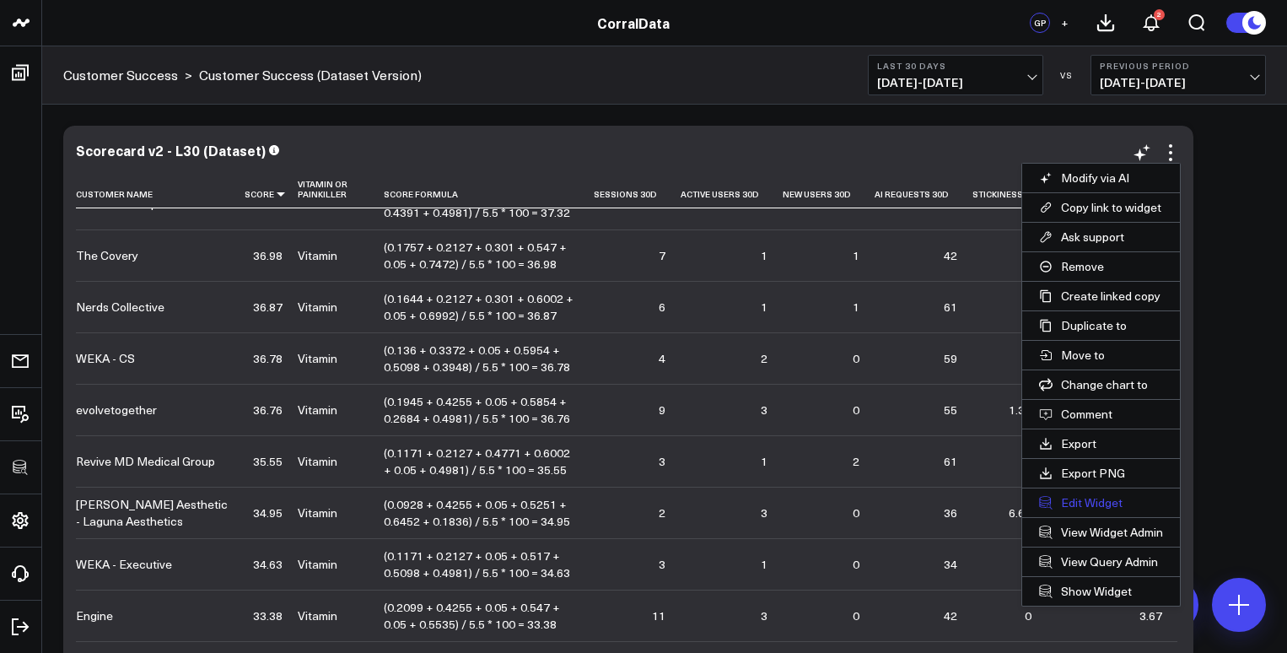
click at [1091, 502] on button "Edit Widget" at bounding box center [1101, 502] width 158 height 29
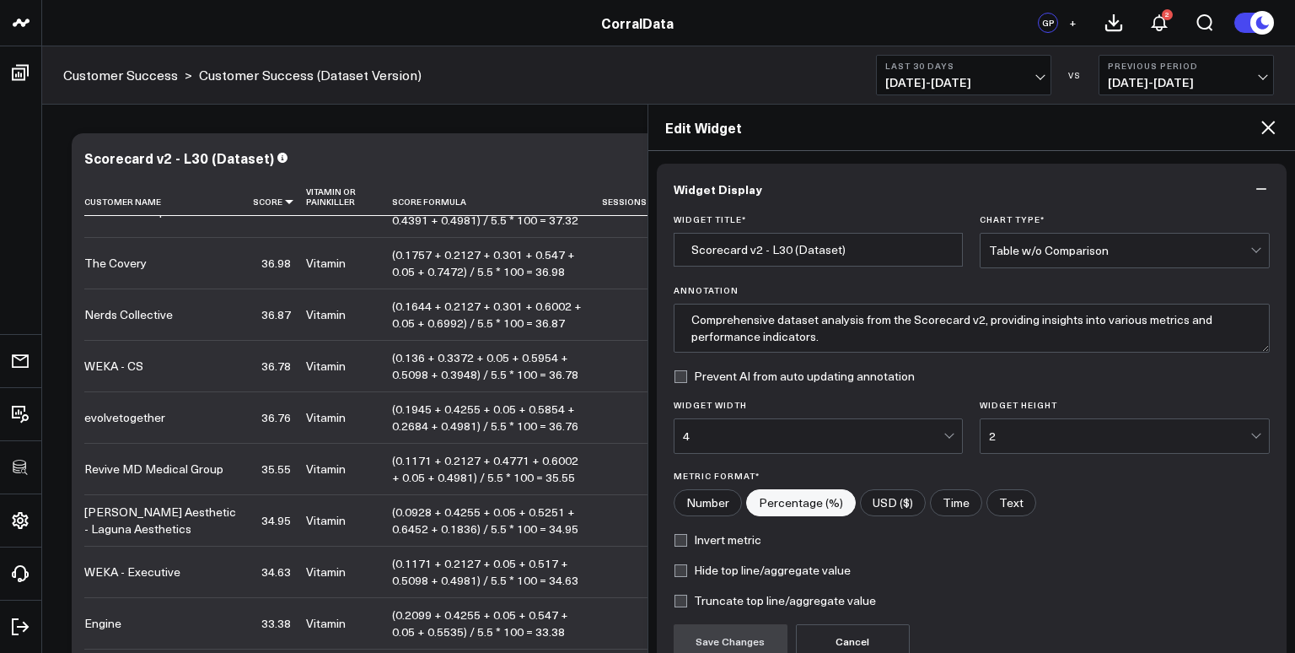
scroll to position [158, 0]
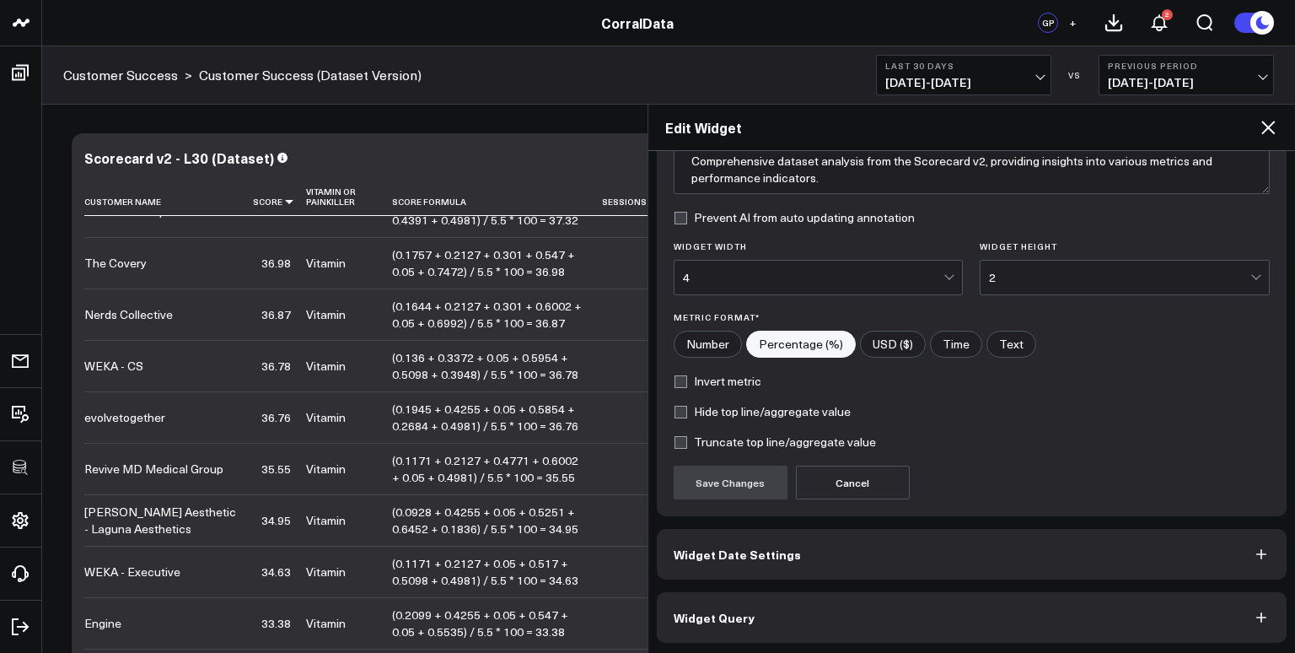
click at [767, 620] on button "Widget Query" at bounding box center [972, 617] width 631 height 51
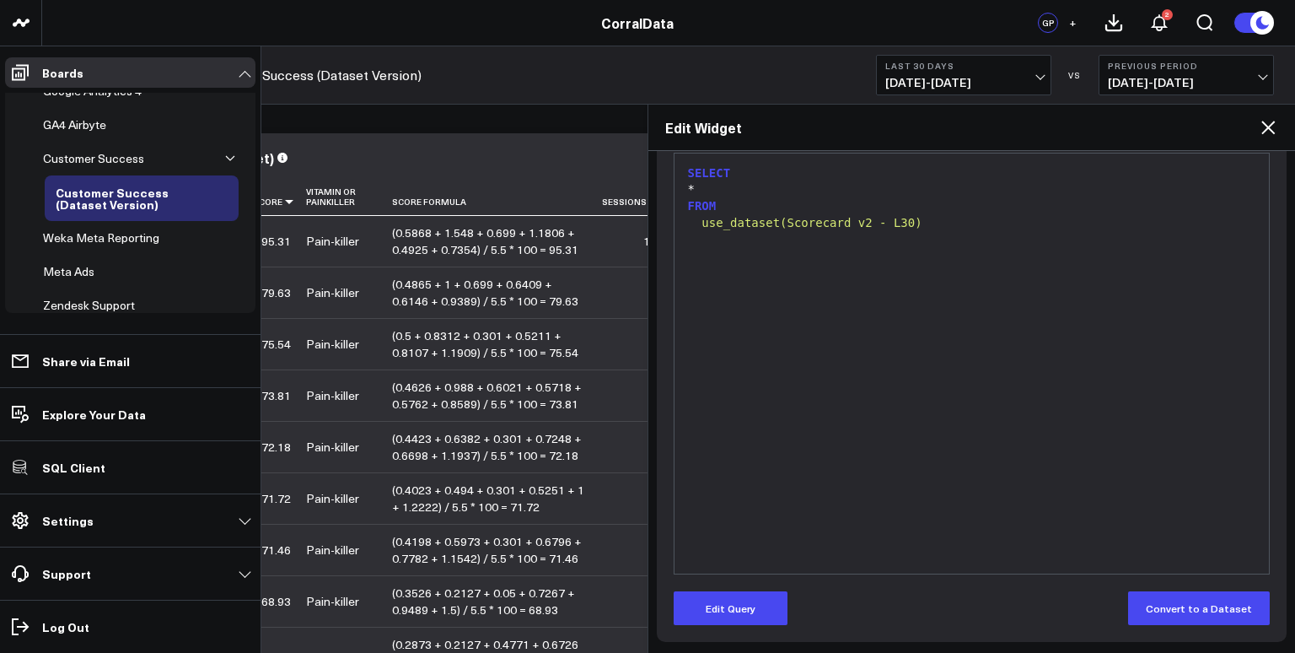
scroll to position [459, 0]
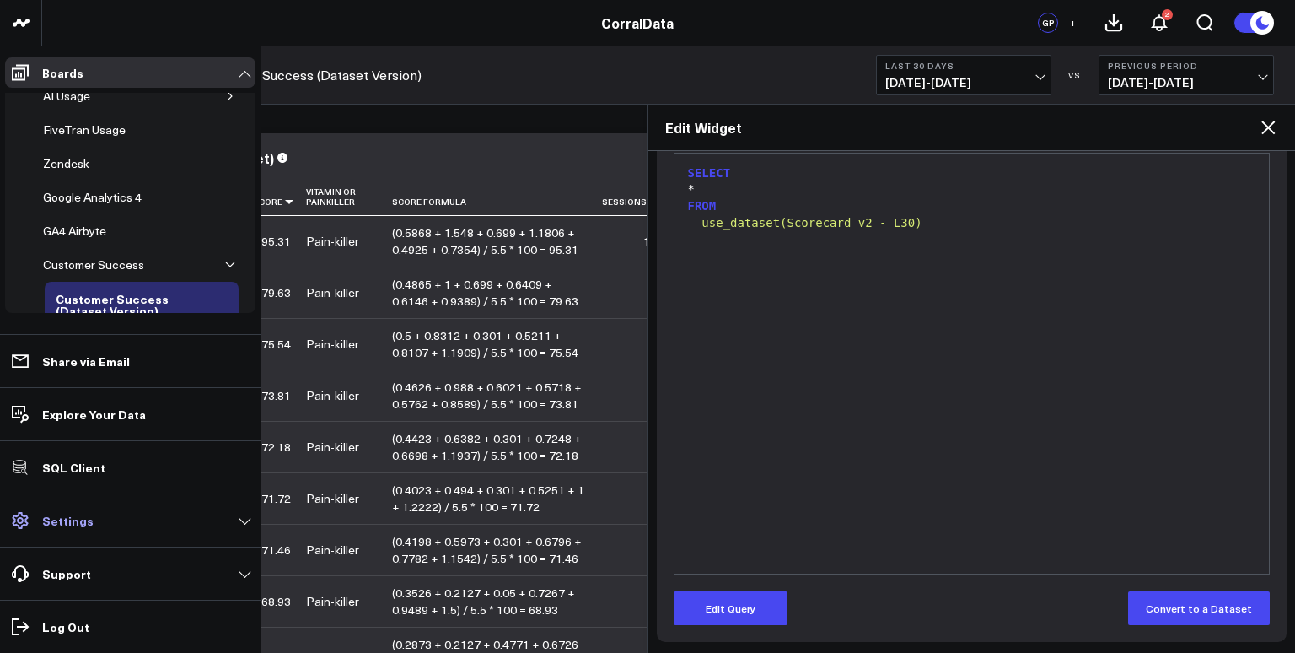
click at [85, 531] on link "Settings" at bounding box center [130, 520] width 250 height 30
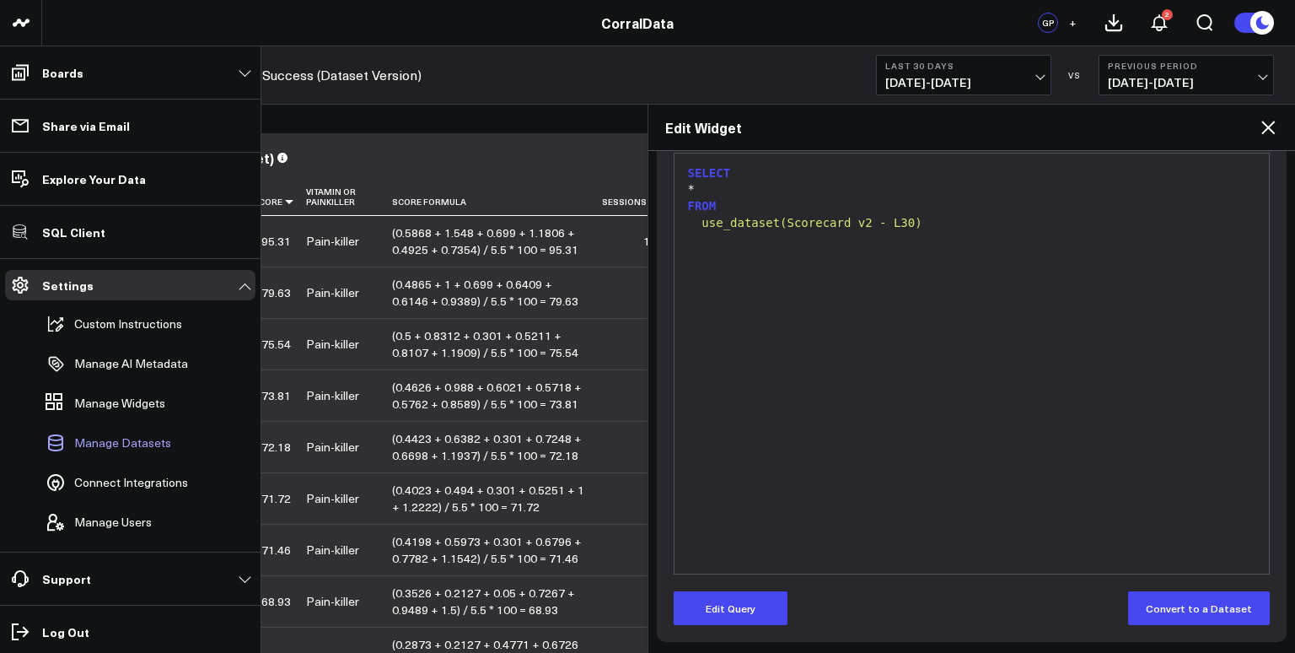
click at [141, 449] on span "Manage Datasets" at bounding box center [122, 442] width 97 height 13
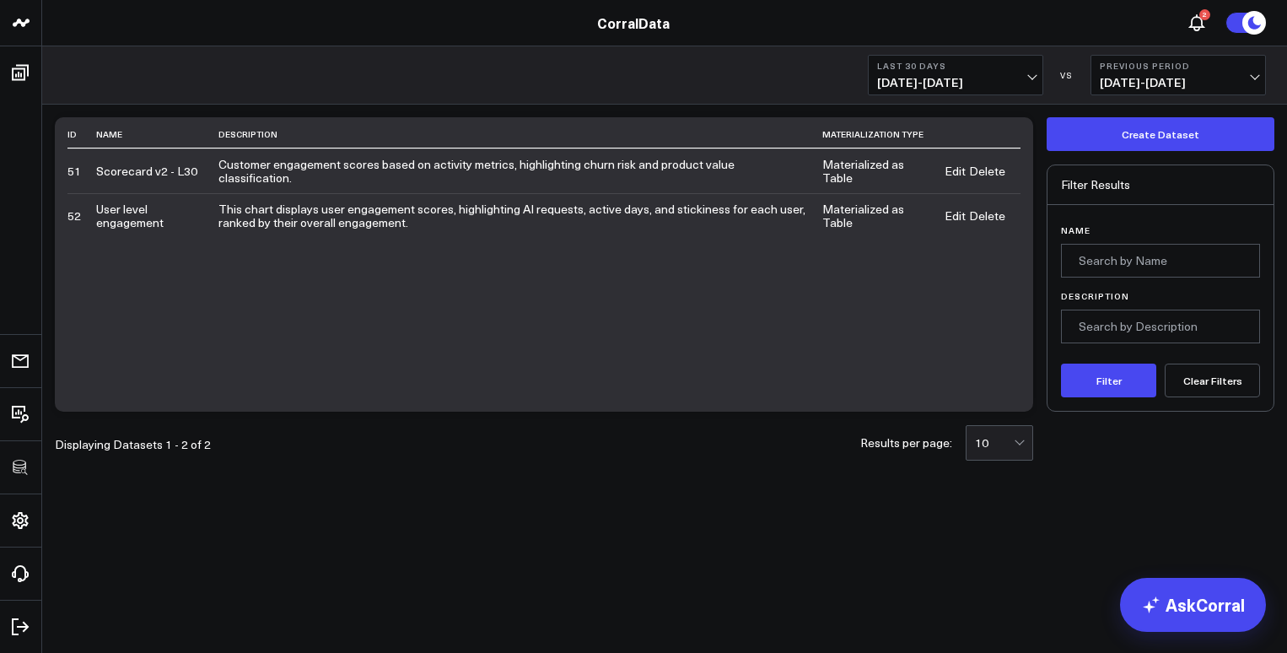
click at [955, 169] on link "Edit" at bounding box center [954, 170] width 21 height 13
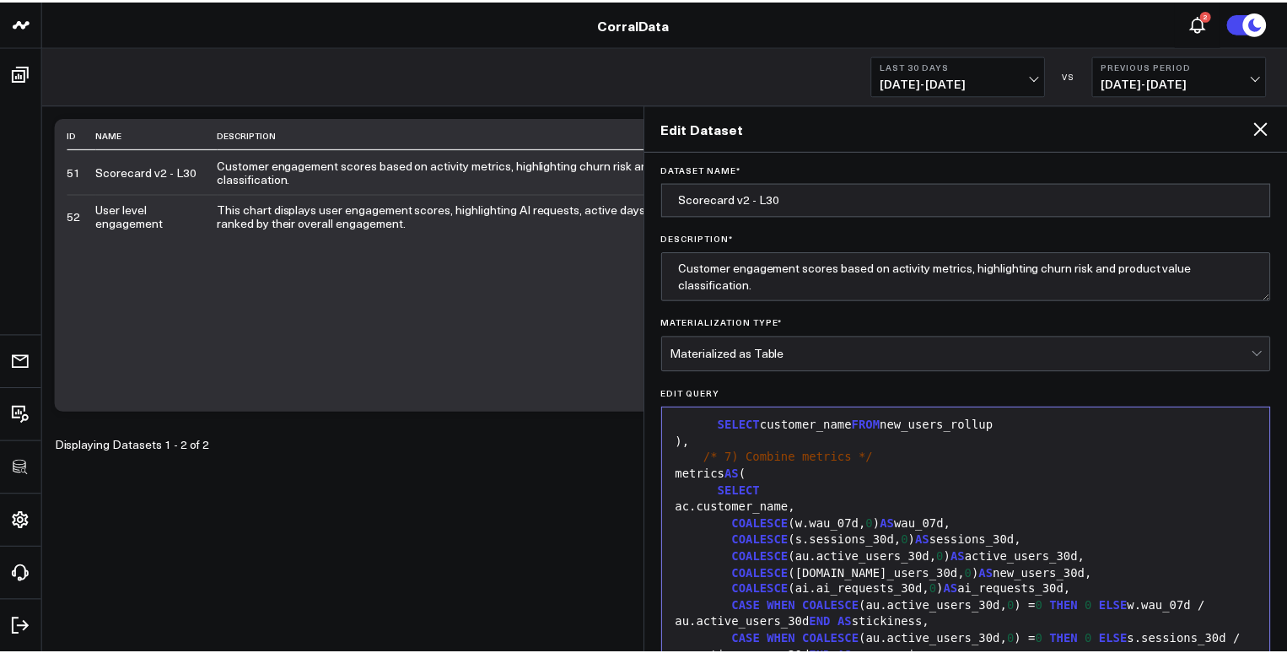
scroll to position [2055, 0]
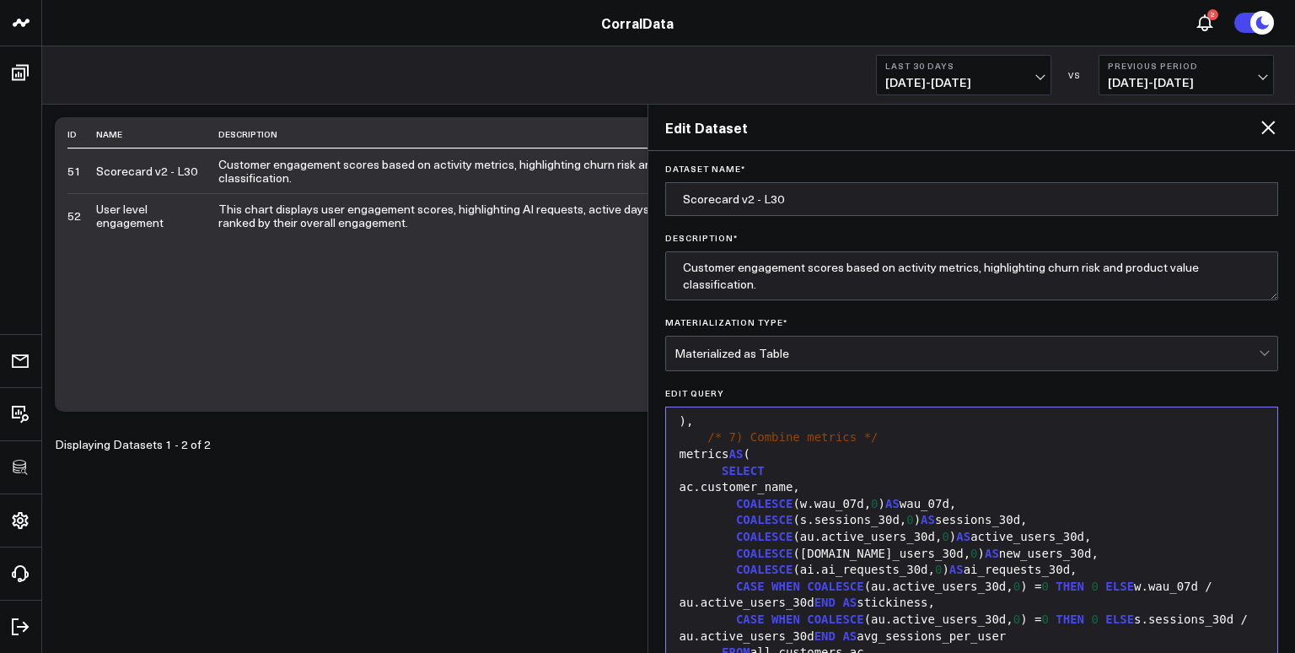
click at [1265, 129] on icon at bounding box center [1267, 127] width 13 height 13
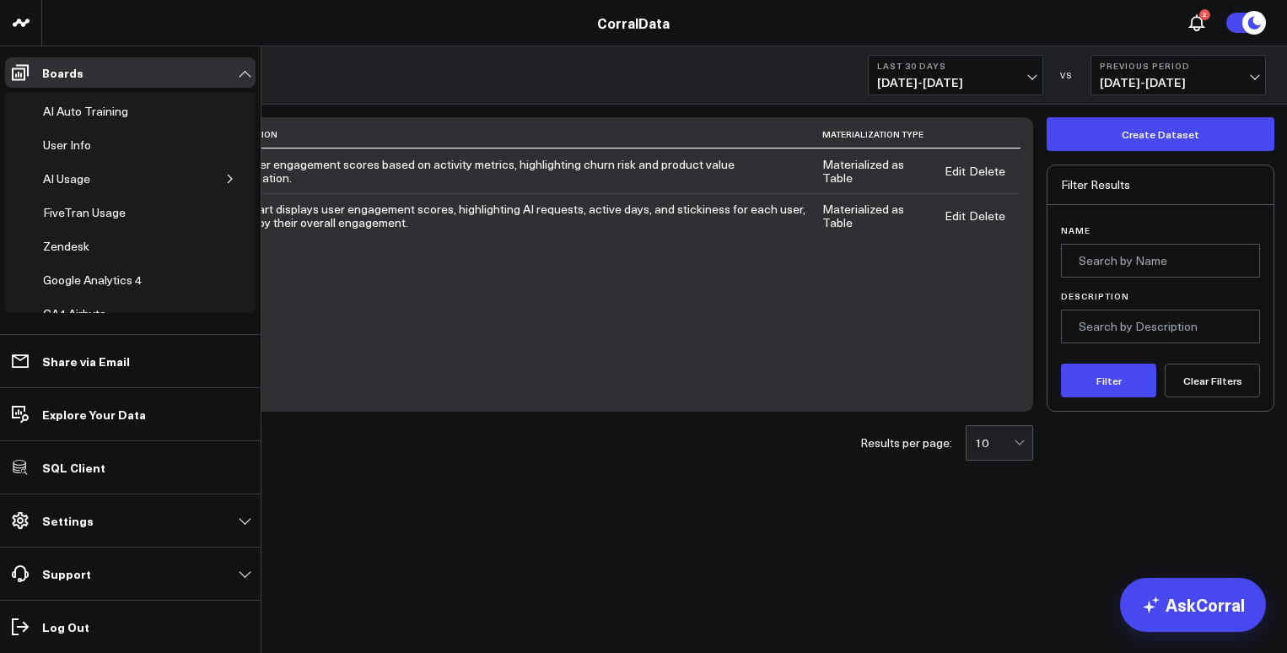
scroll to position [305, 0]
click at [75, 533] on link "Settings" at bounding box center [130, 520] width 250 height 30
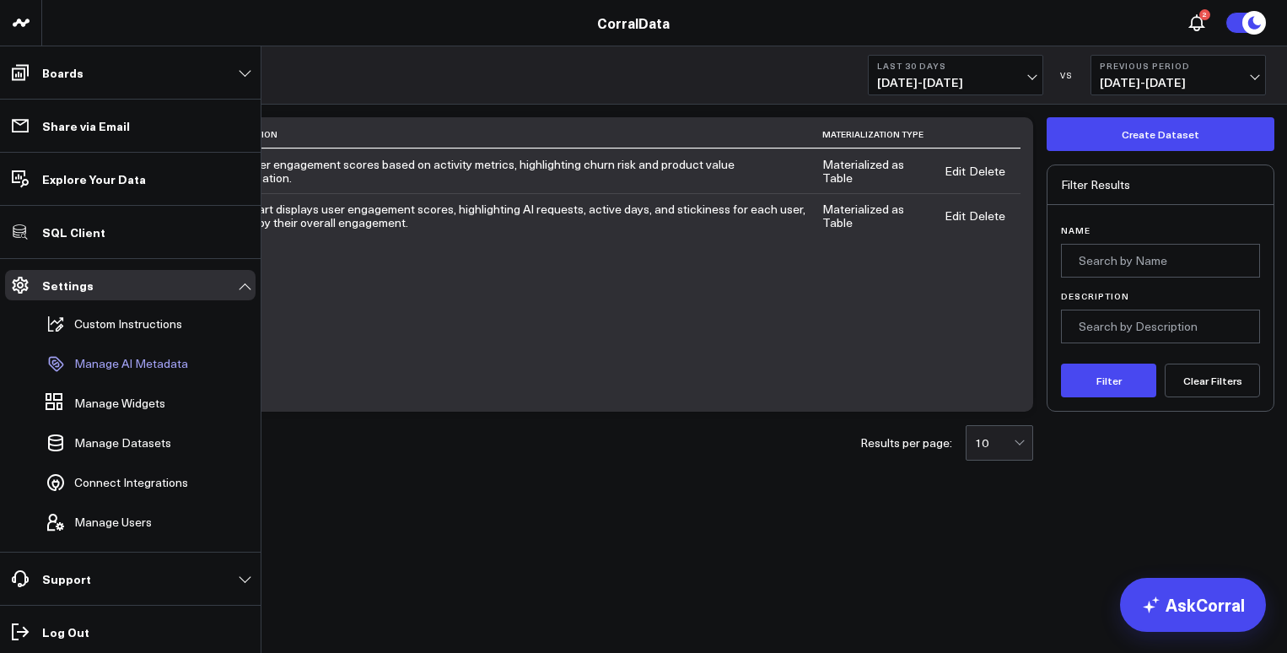
click at [121, 373] on link "Manage AI Metadata" at bounding box center [122, 363] width 166 height 37
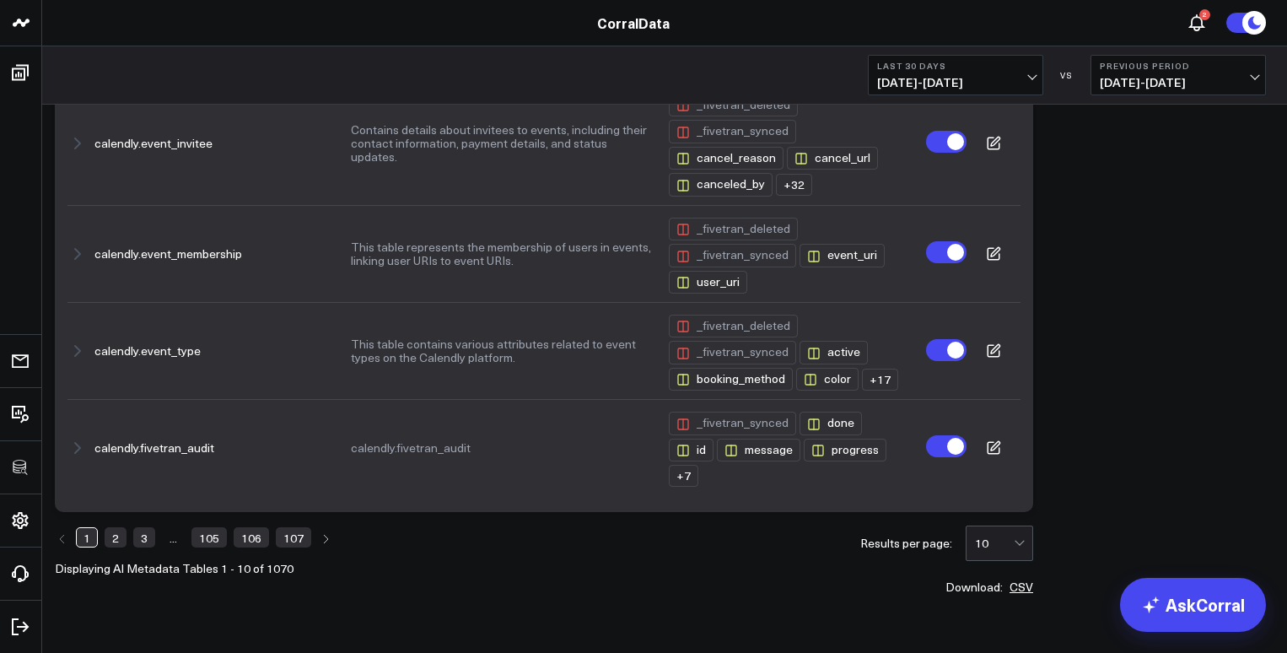
scroll to position [718, 0]
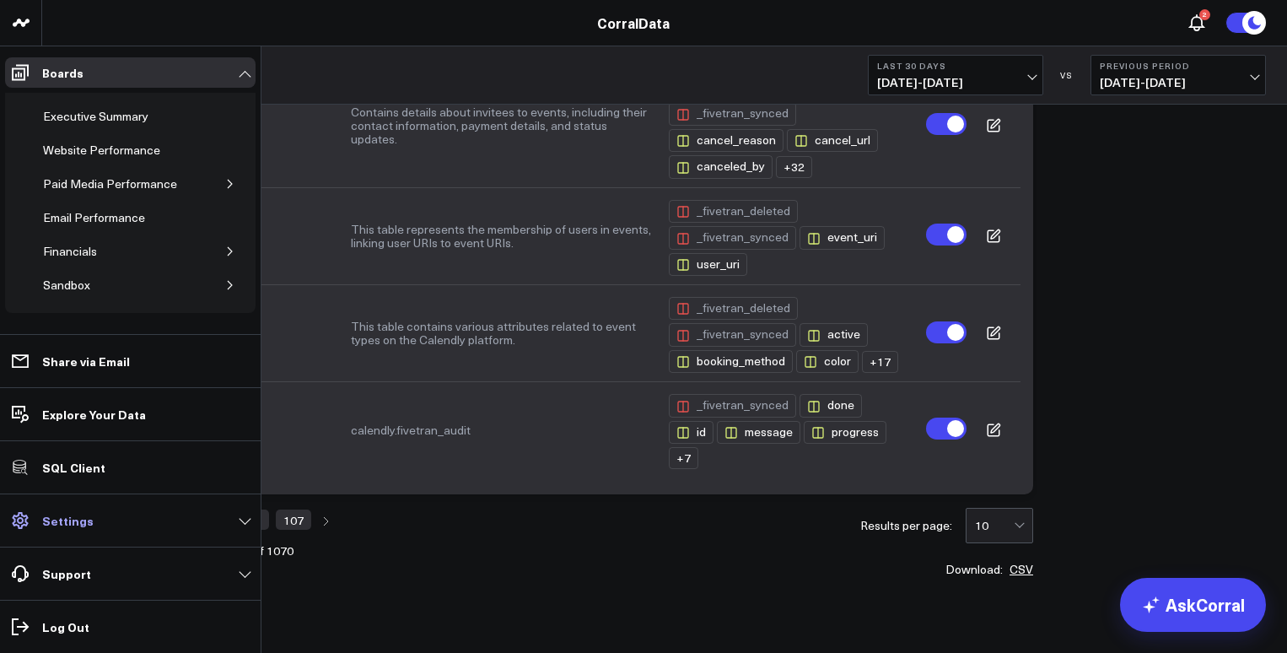
click at [59, 525] on p "Settings" at bounding box center [67, 519] width 51 height 13
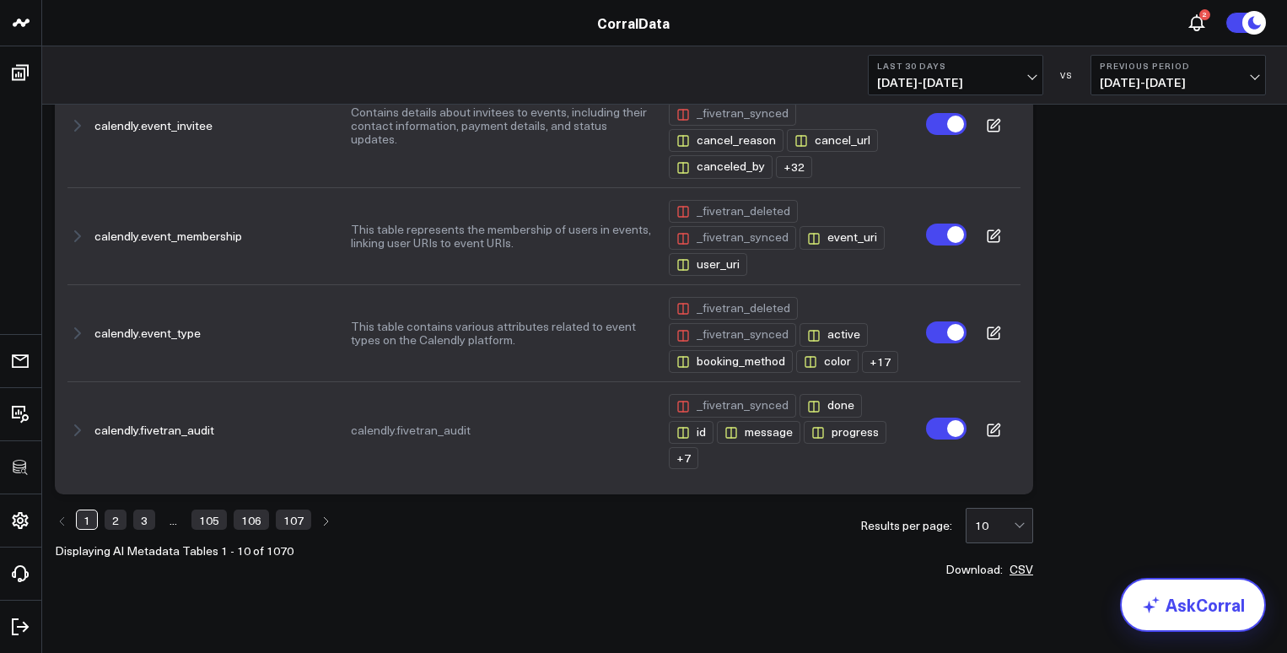
click at [1167, 600] on link "AskCorral" at bounding box center [1193, 605] width 146 height 54
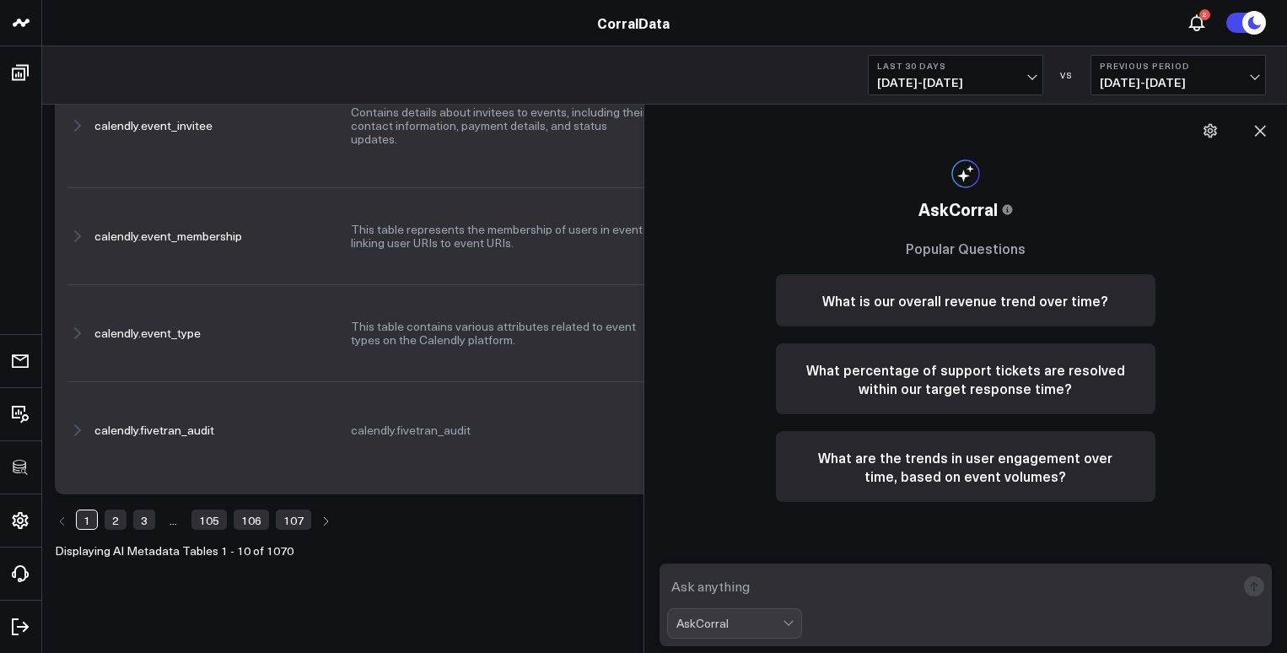
click at [709, 593] on textarea at bounding box center [951, 586] width 569 height 30
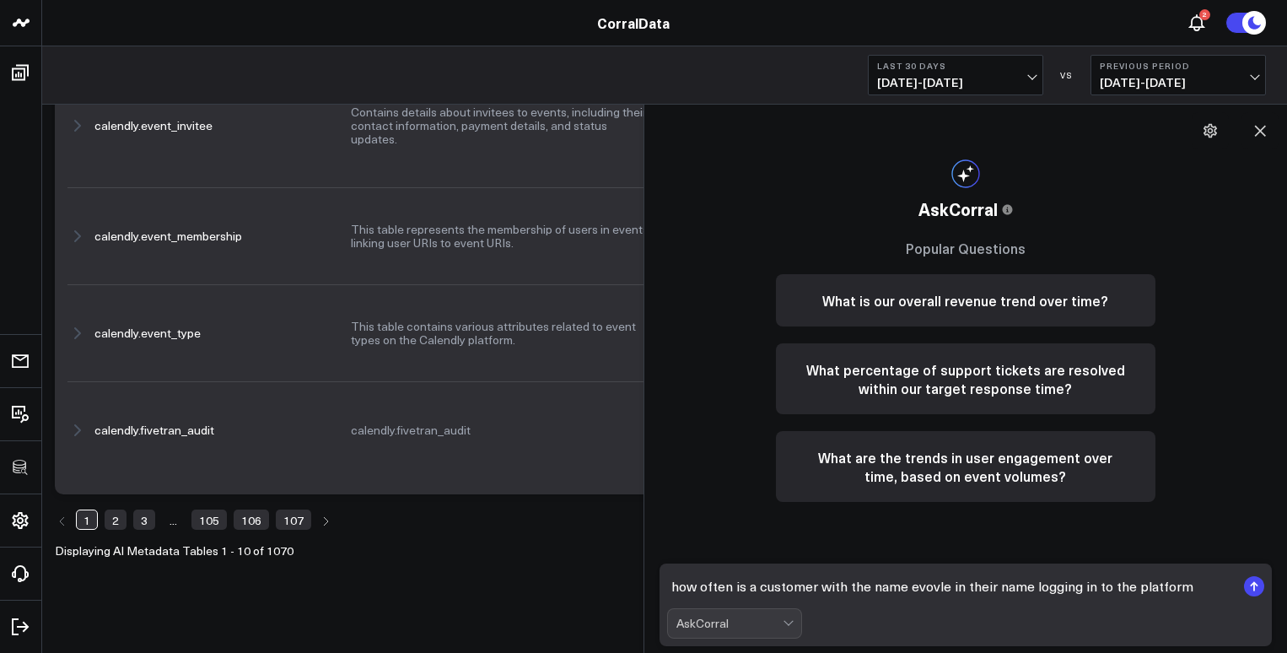
type textarea "how often is a customer with the name evovle in their name logging in to the pl…"
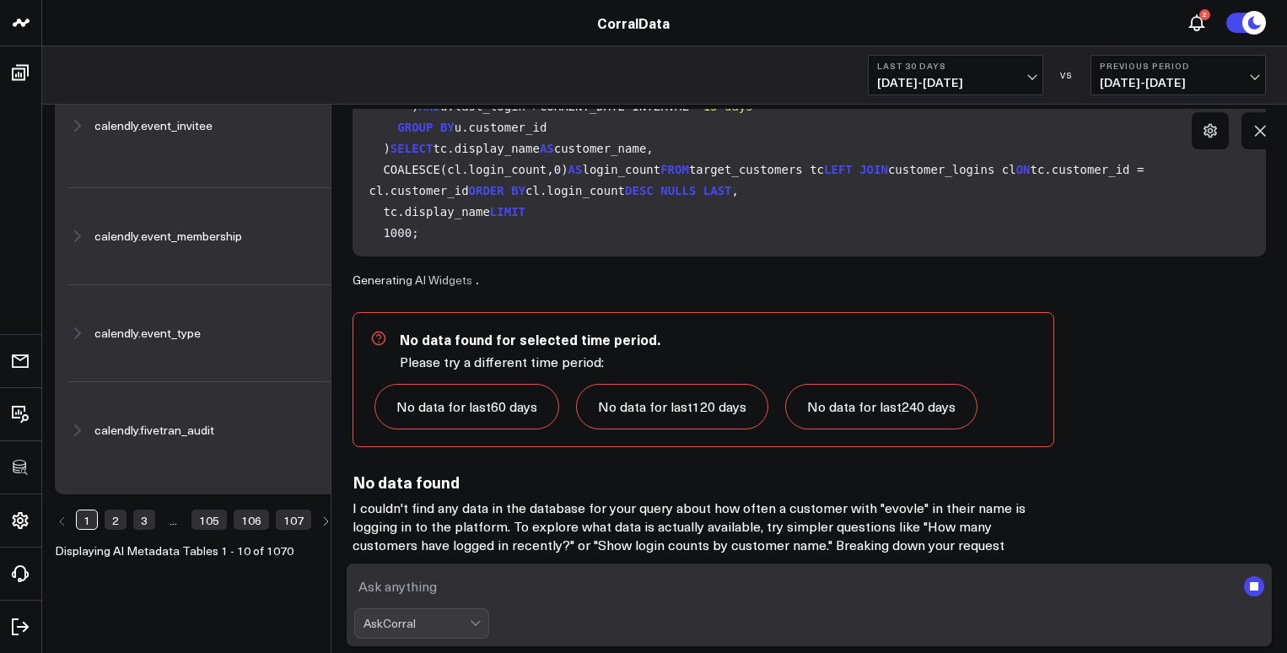
scroll to position [631, 0]
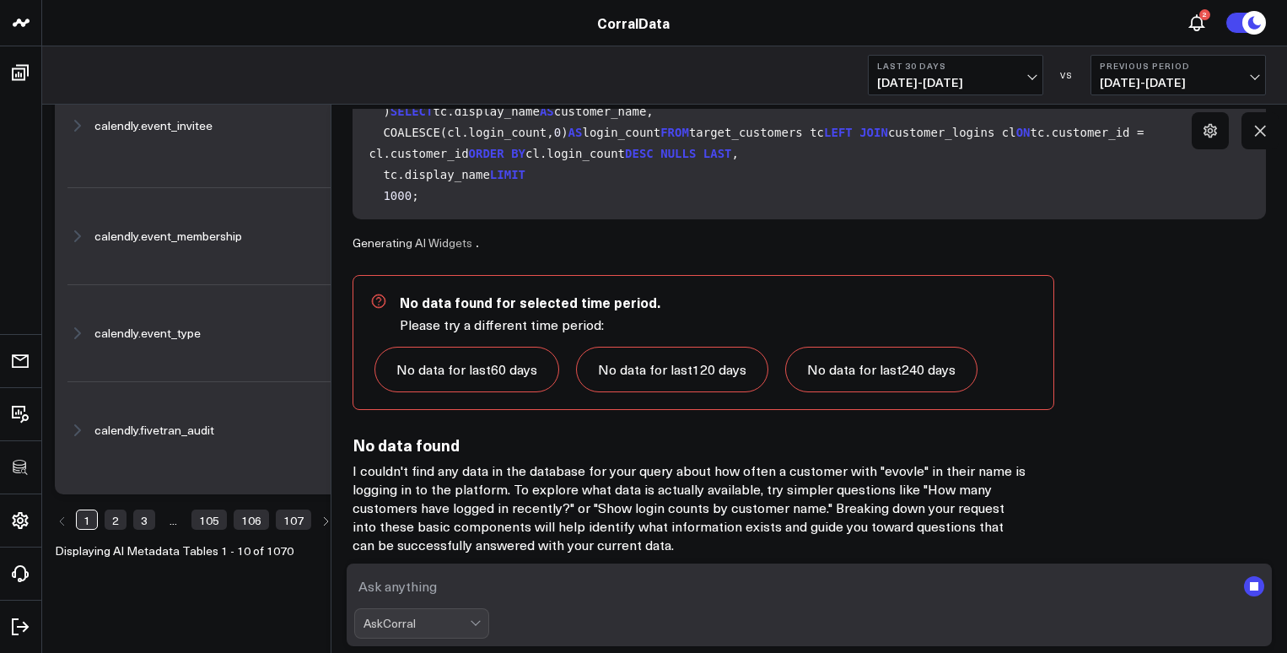
click at [861, 368] on link "No data for last 240 days" at bounding box center [881, 370] width 192 height 46
click at [432, 368] on link "No data for last 60 days" at bounding box center [466, 370] width 185 height 46
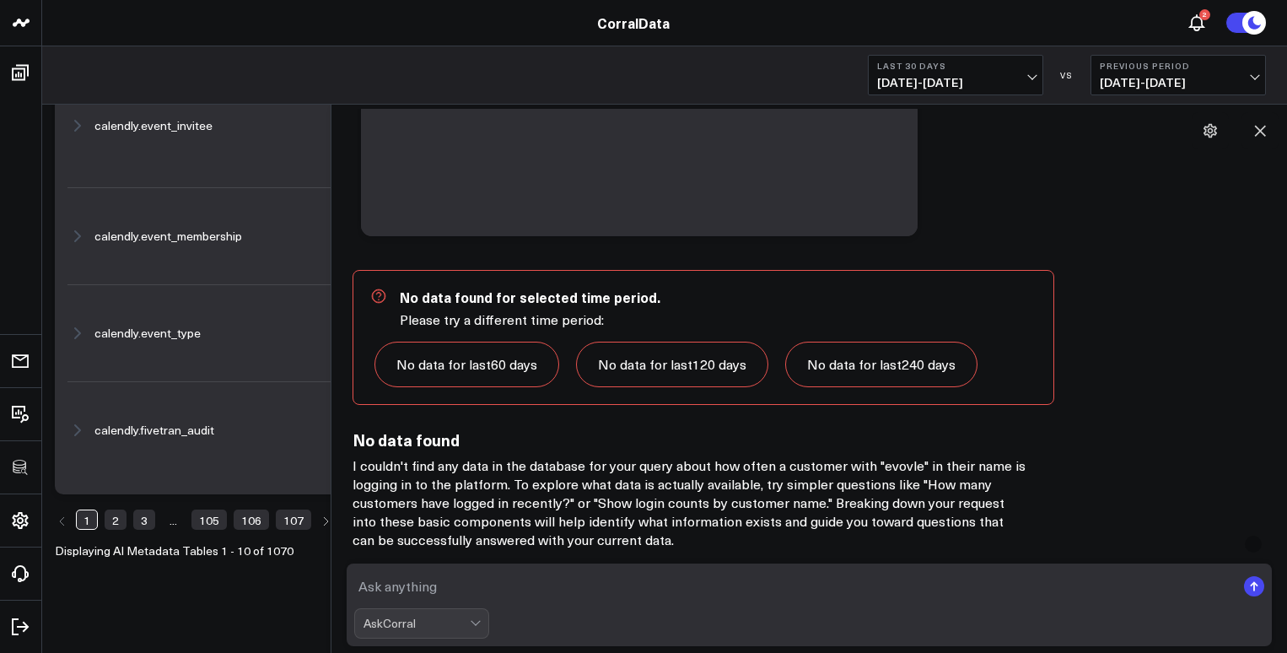
scroll to position [1294, 0]
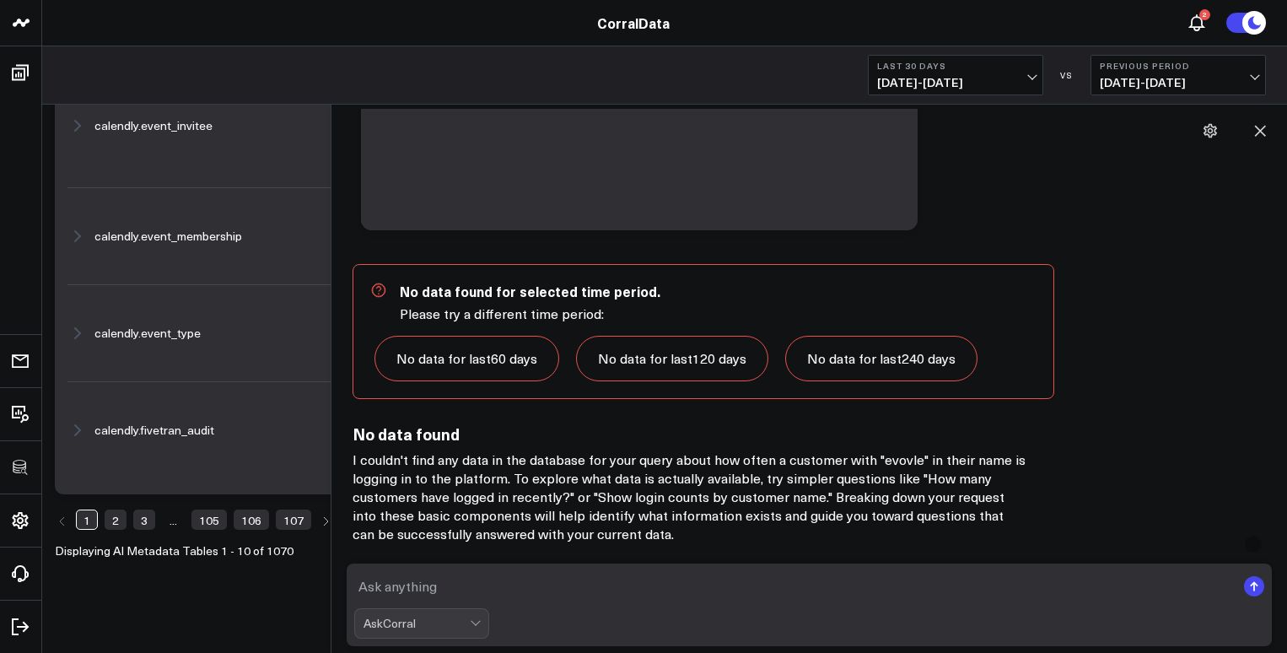
click at [509, 590] on textarea at bounding box center [794, 586] width 881 height 30
type textarea "check mixpanel or google analytics 4"
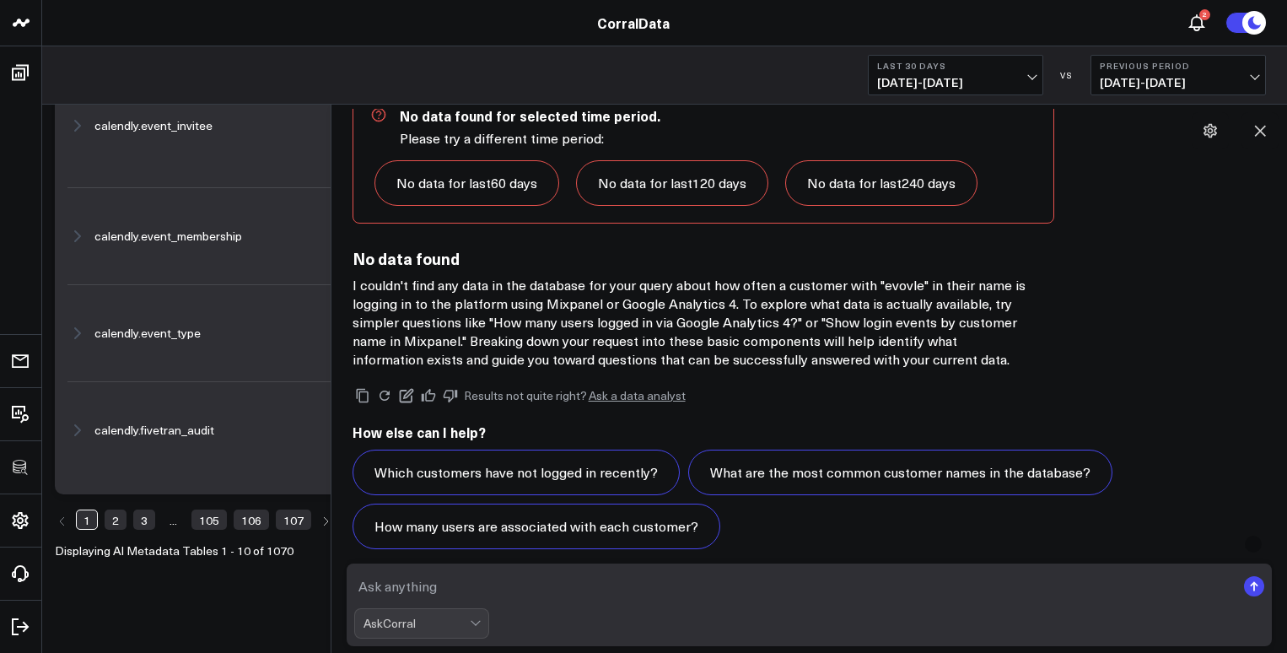
scroll to position [3262, 0]
